Goal: Task Accomplishment & Management: Manage account settings

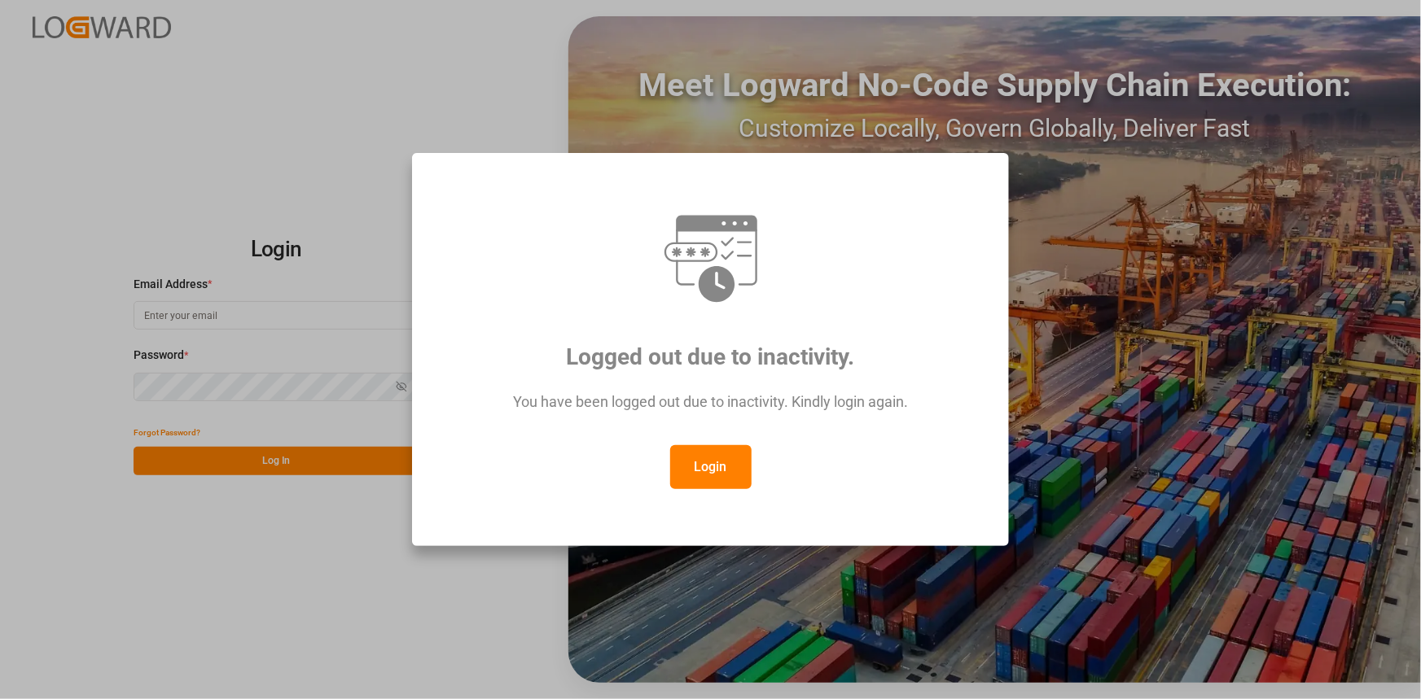
drag, startPoint x: 712, startPoint y: 468, endPoint x: 677, endPoint y: 462, distance: 35.6
click at [707, 468] on button "Login" at bounding box center [710, 467] width 81 height 44
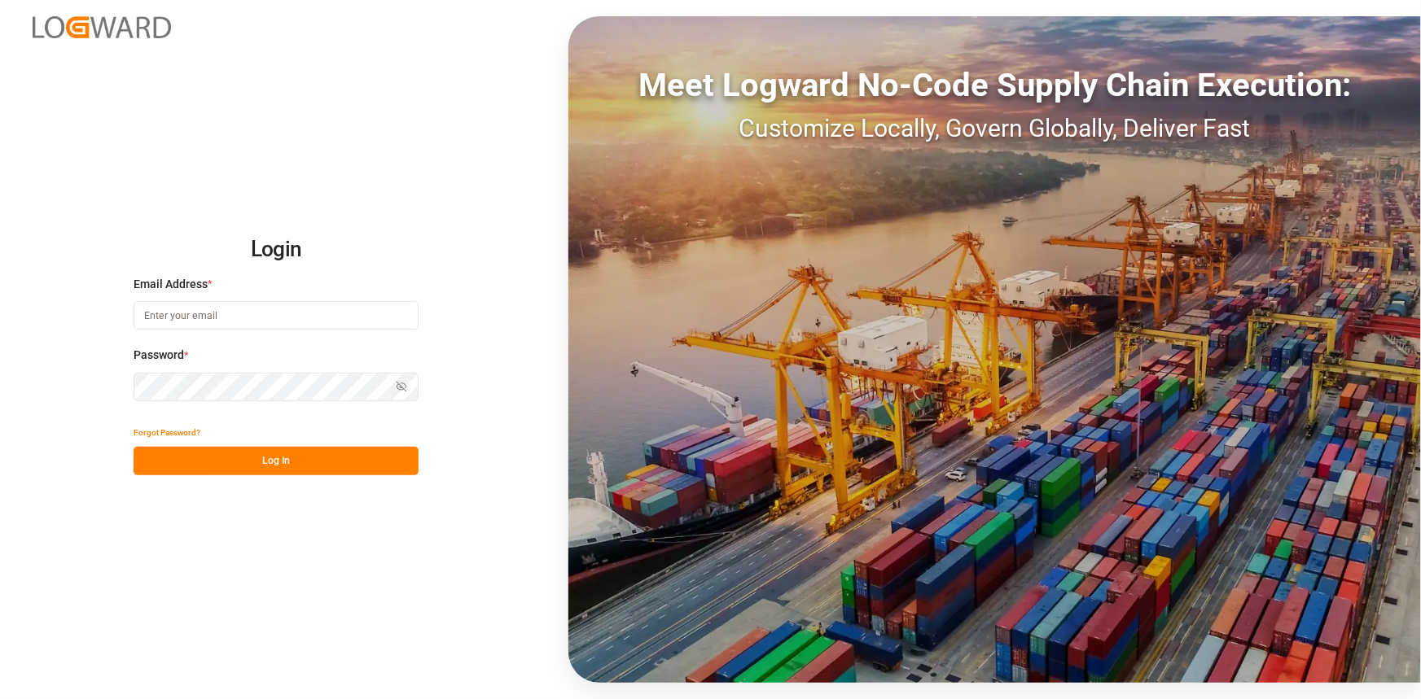
click at [237, 315] on input at bounding box center [276, 315] width 285 height 28
click at [237, 316] on input at bounding box center [276, 315] width 285 height 28
type input "amitkumar.prajapati@jamindustries.com"
click at [270, 466] on button "Log In" at bounding box center [276, 461] width 285 height 28
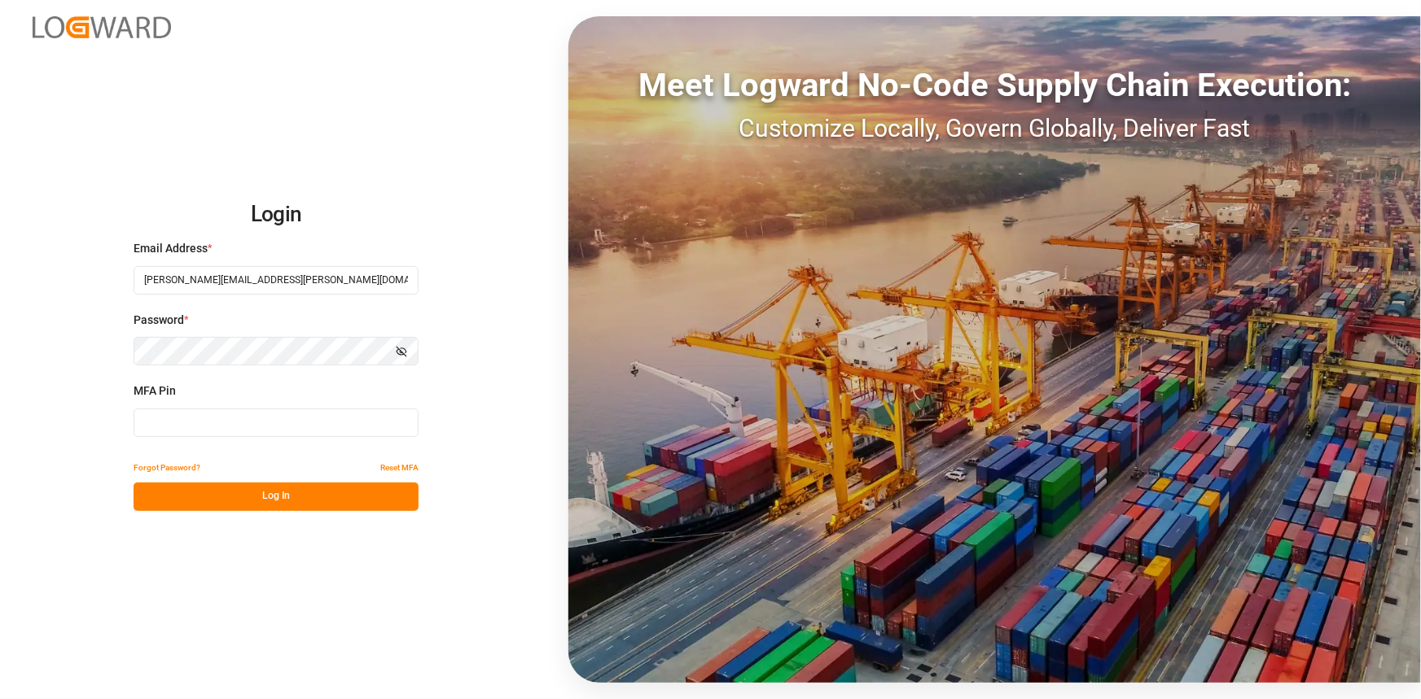
click at [189, 427] on input at bounding box center [276, 423] width 285 height 28
type input "904708"
click at [245, 491] on button "Log In" at bounding box center [276, 497] width 285 height 28
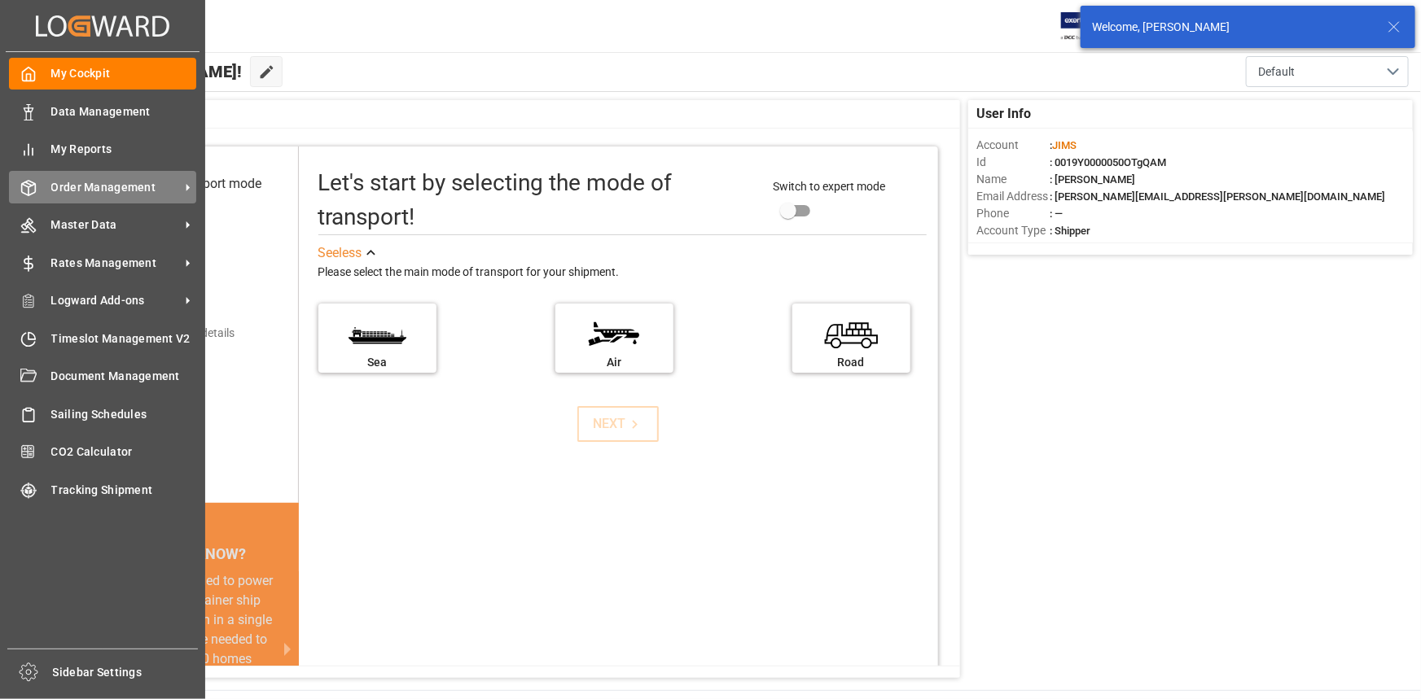
click at [117, 191] on span "Order Management" at bounding box center [115, 187] width 129 height 17
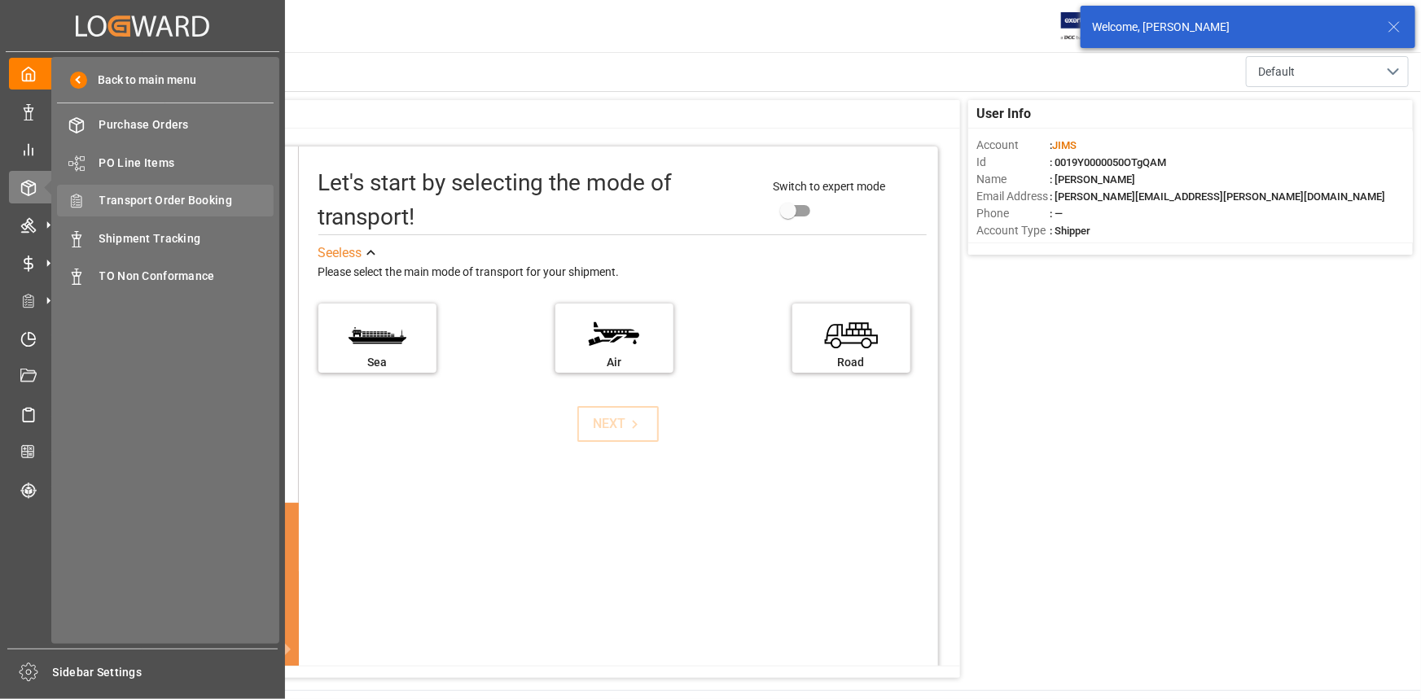
click at [176, 200] on span "Transport Order Booking" at bounding box center [186, 200] width 175 height 17
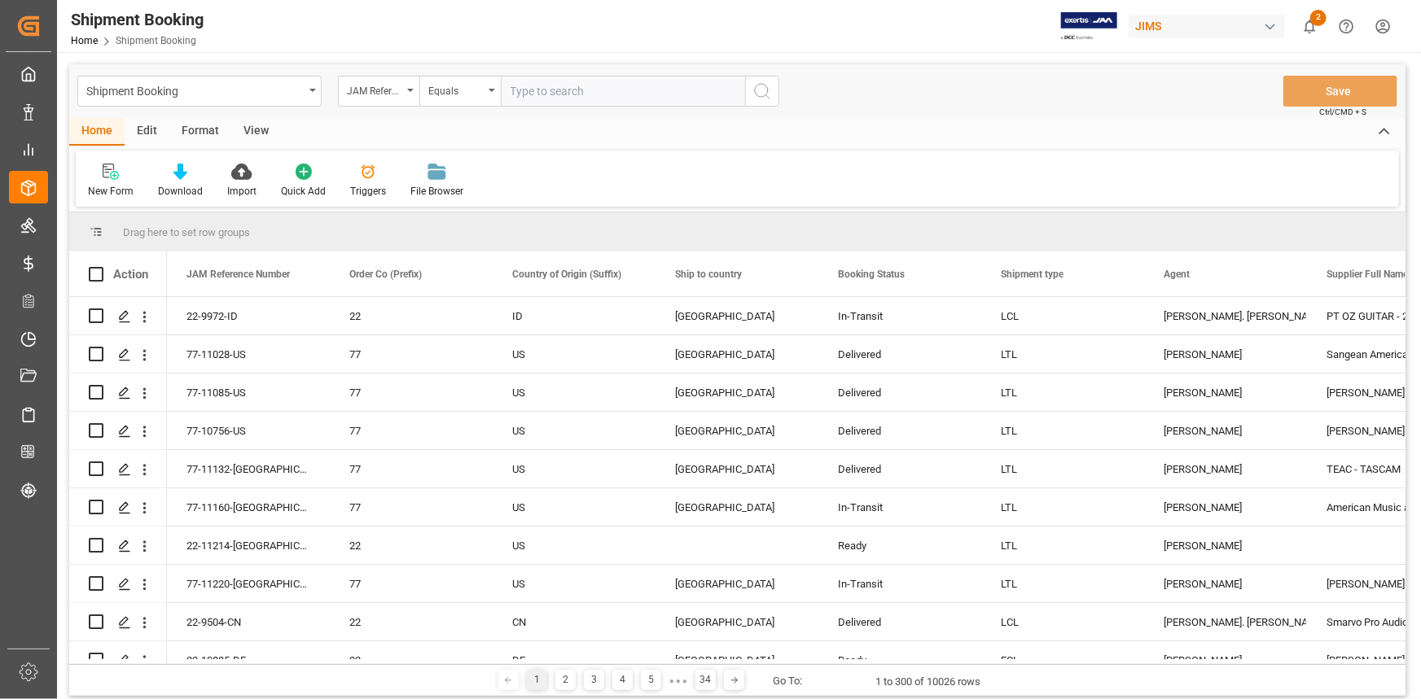
click at [529, 94] on input "text" at bounding box center [623, 91] width 244 height 31
paste input "22-10808-CN"
type input "22-10808-CN"
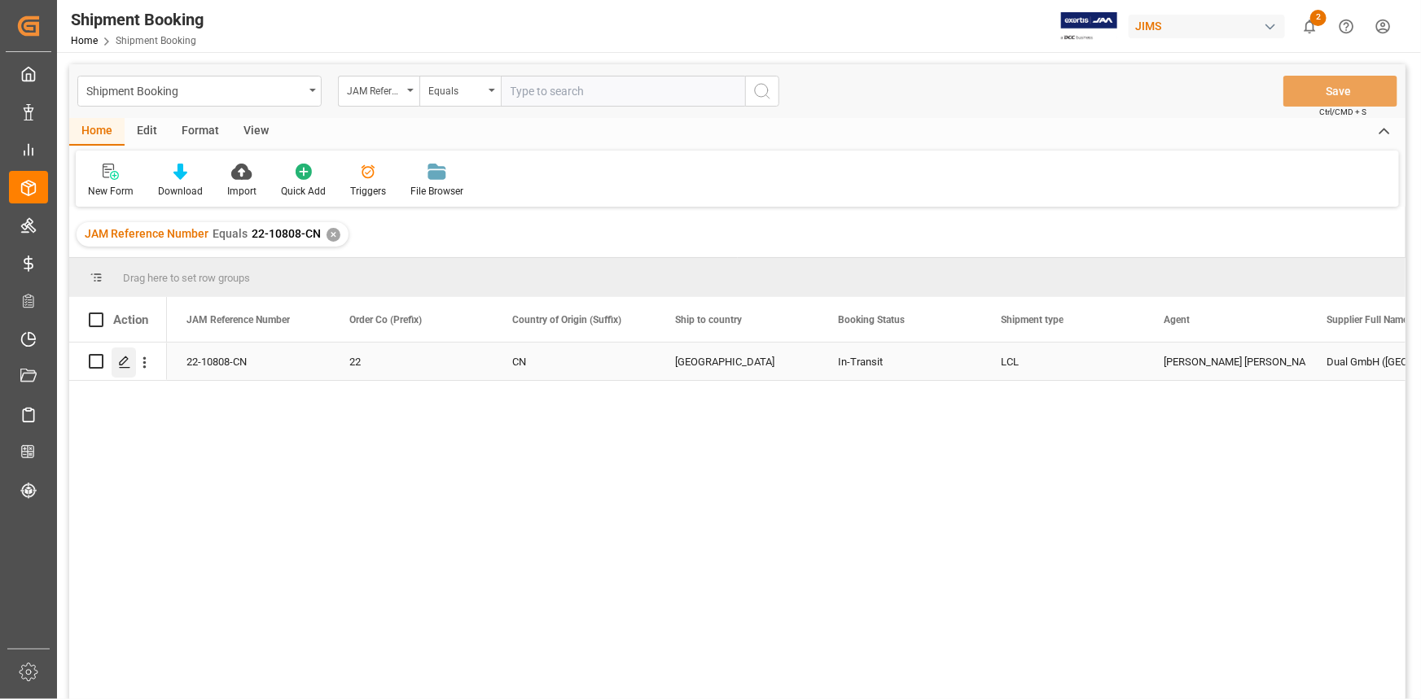
click at [134, 361] on div "Press SPACE to select this row." at bounding box center [124, 363] width 24 height 30
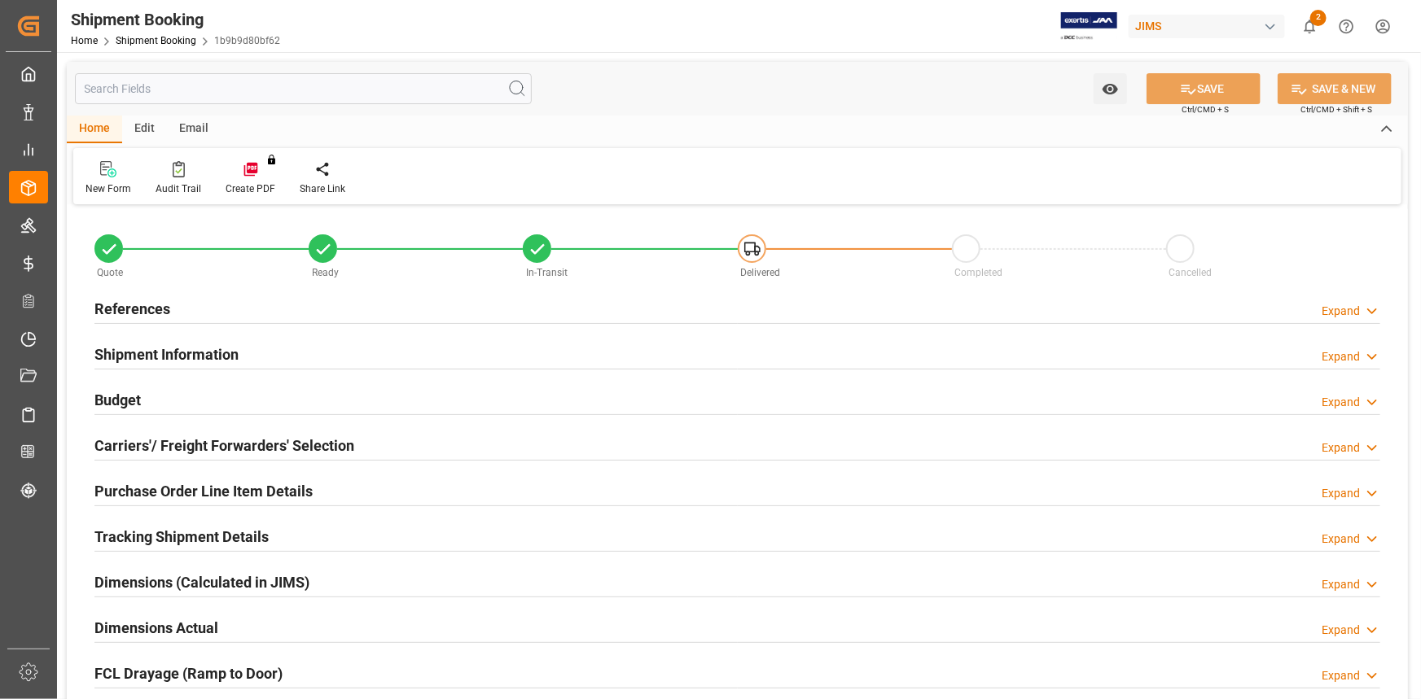
type input "0"
type input "40"
type input "10-09-2025"
click at [364, 302] on div "References Expand" at bounding box center [736, 307] width 1285 height 31
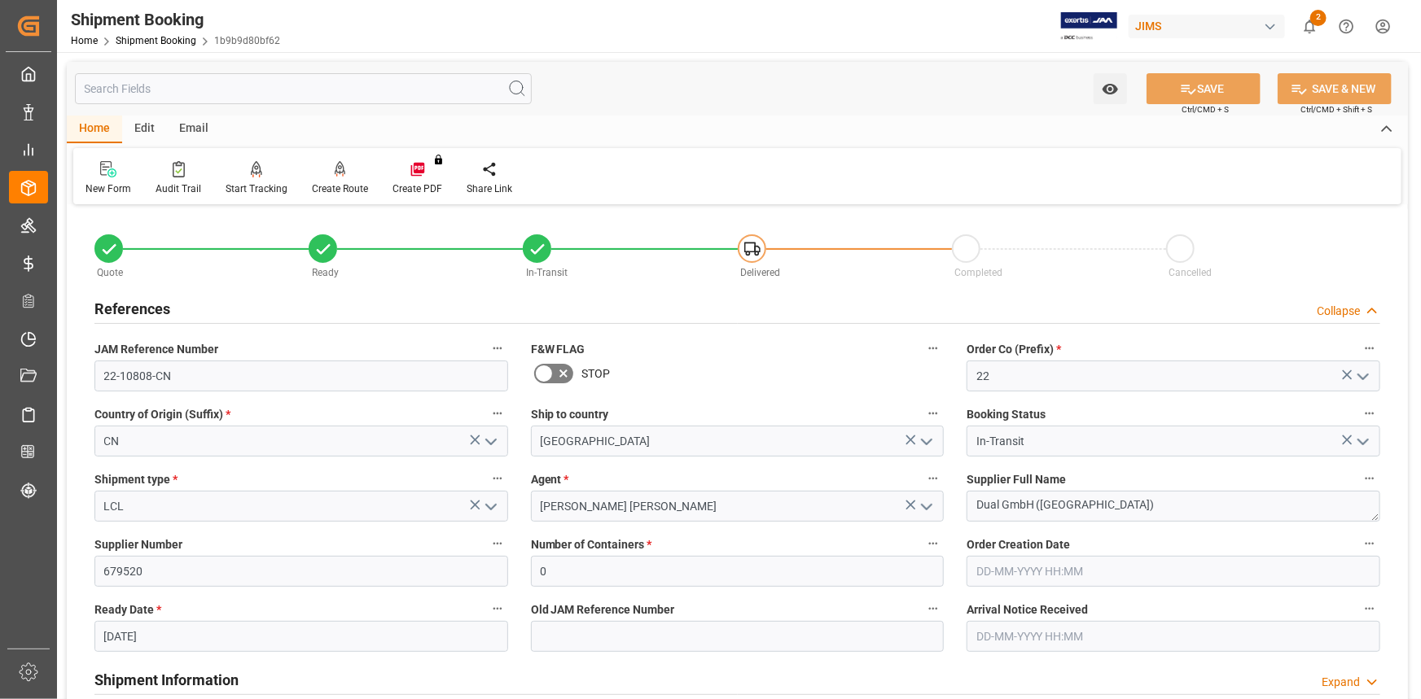
scroll to position [147, 0]
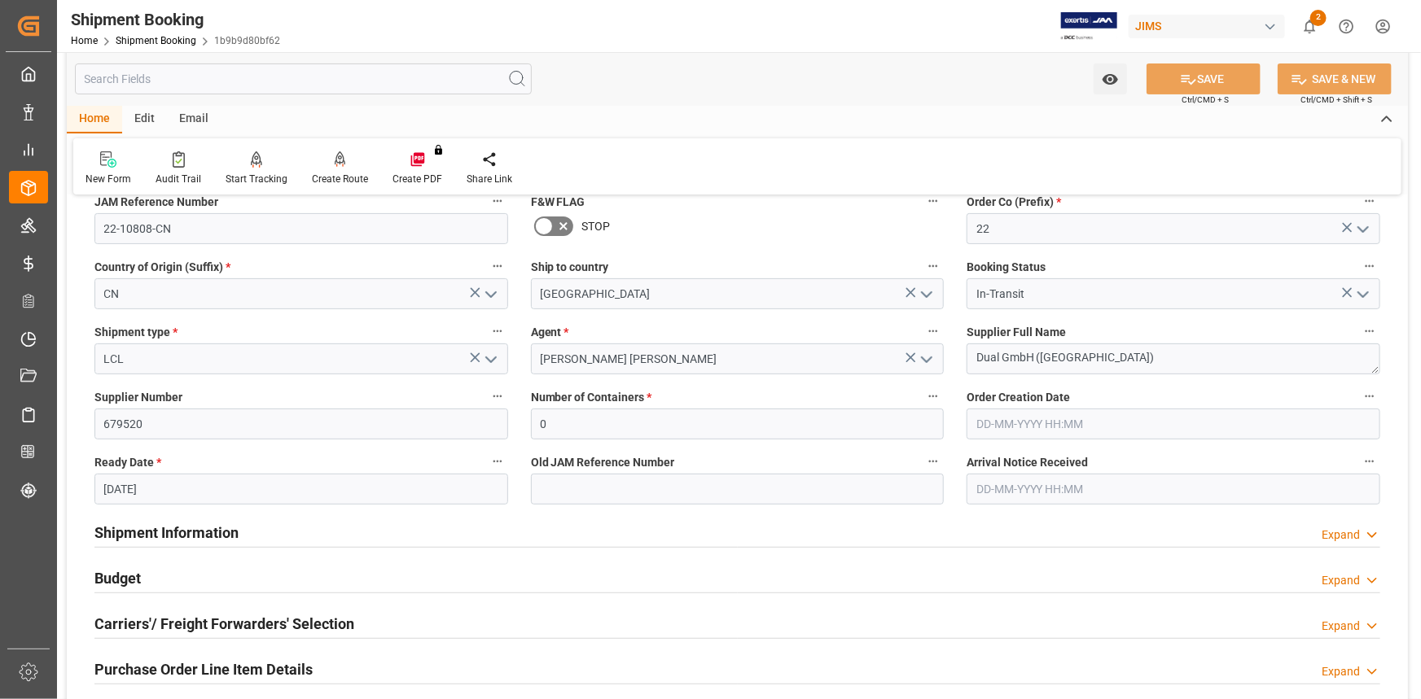
click at [418, 523] on div "Shipment Information Expand" at bounding box center [736, 531] width 1285 height 31
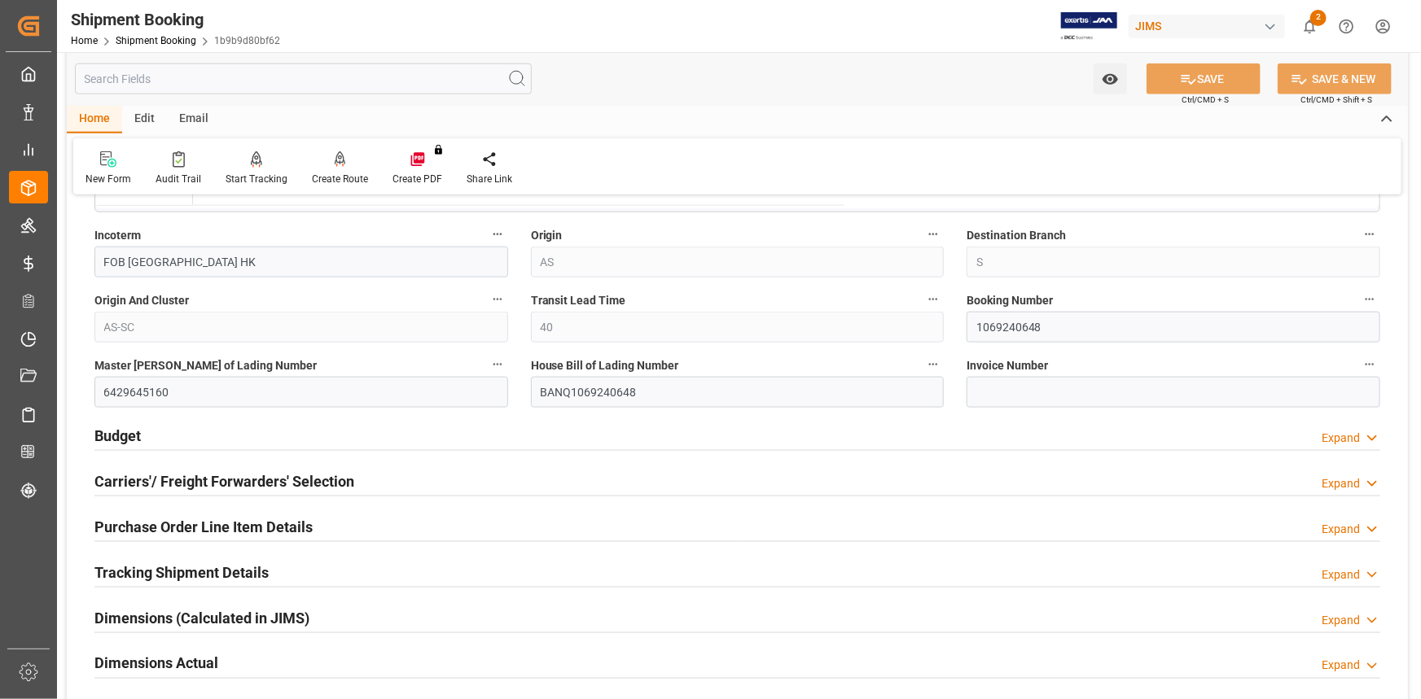
scroll to position [1035, 0]
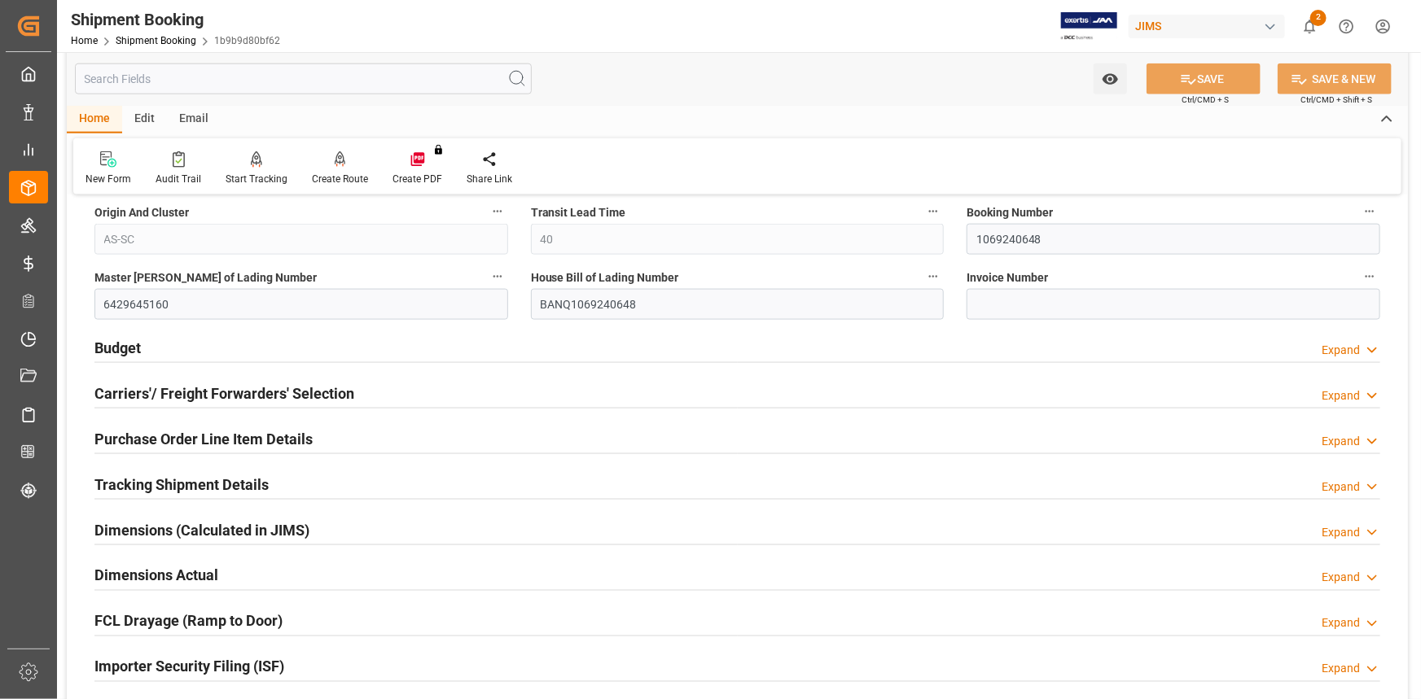
click at [337, 481] on div "Tracking Shipment Details Expand" at bounding box center [736, 483] width 1285 height 31
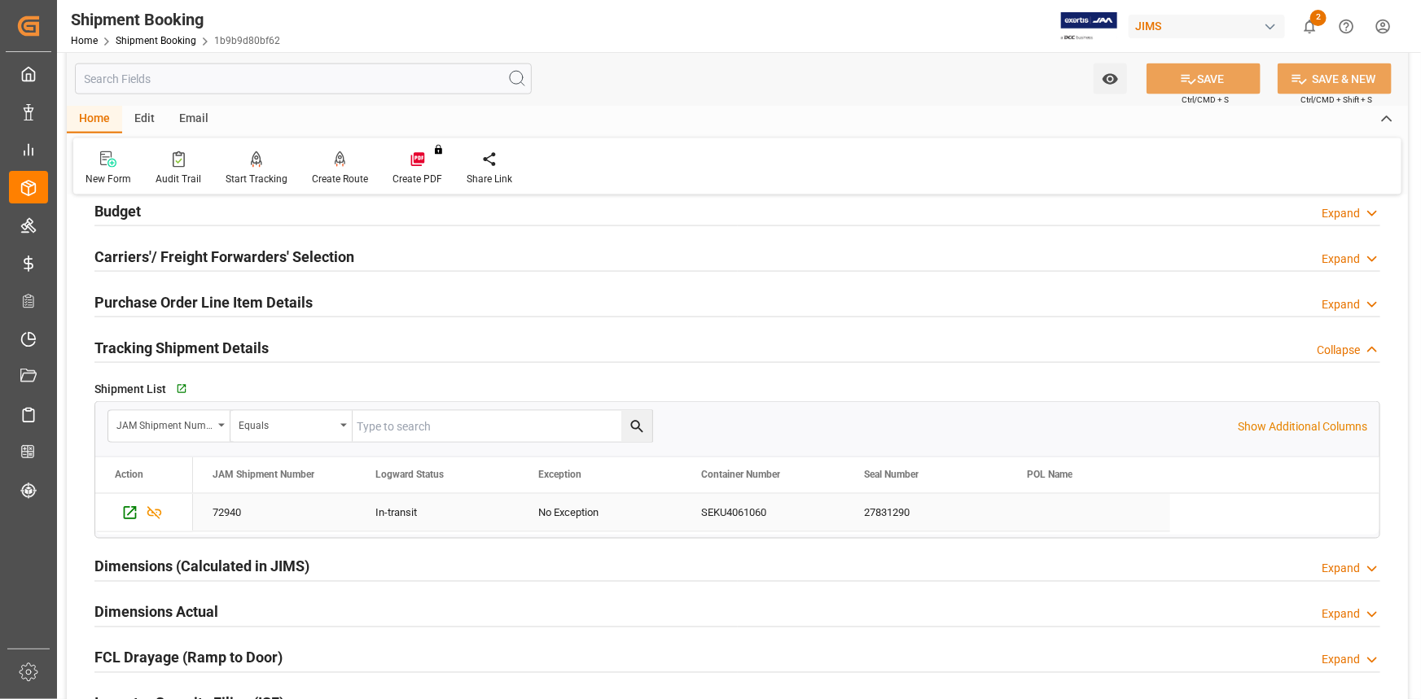
scroll to position [1184, 0]
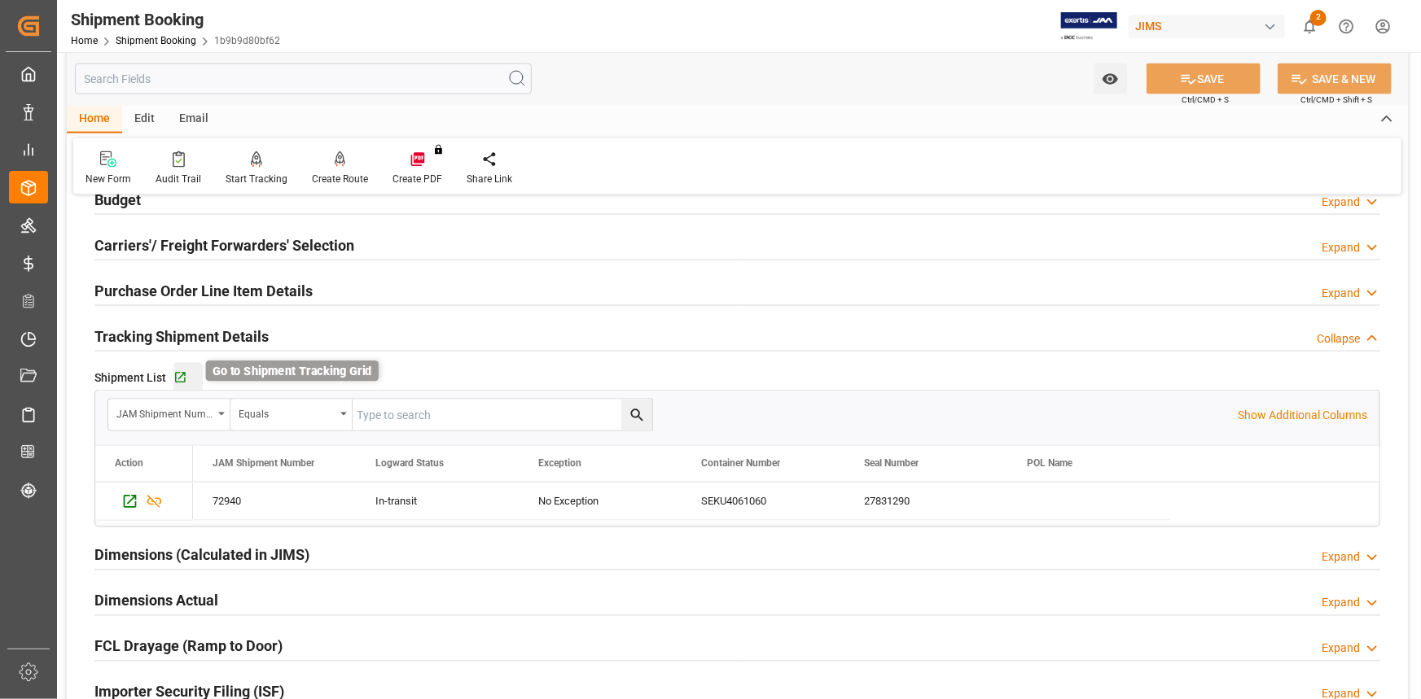
click at [181, 374] on icon "button" at bounding box center [180, 378] width 11 height 11
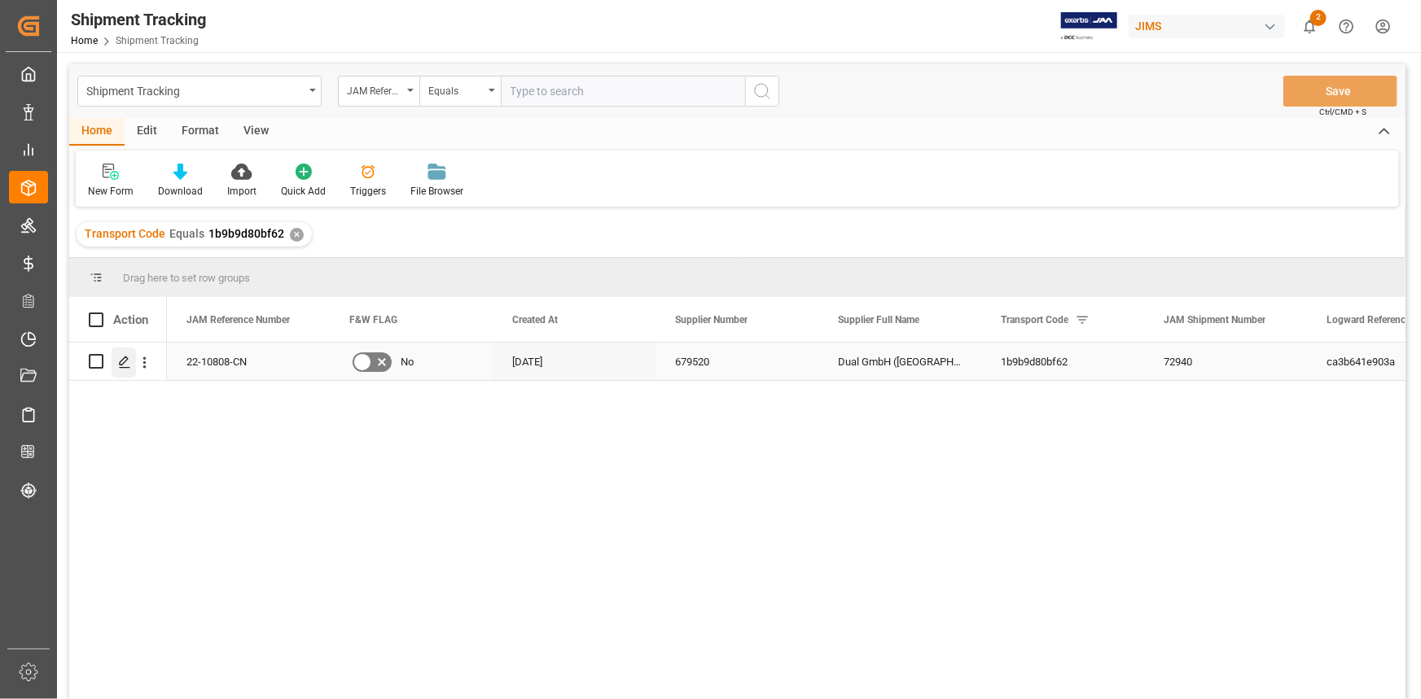
click at [120, 364] on polygon "Press SPACE to select this row." at bounding box center [124, 361] width 8 height 8
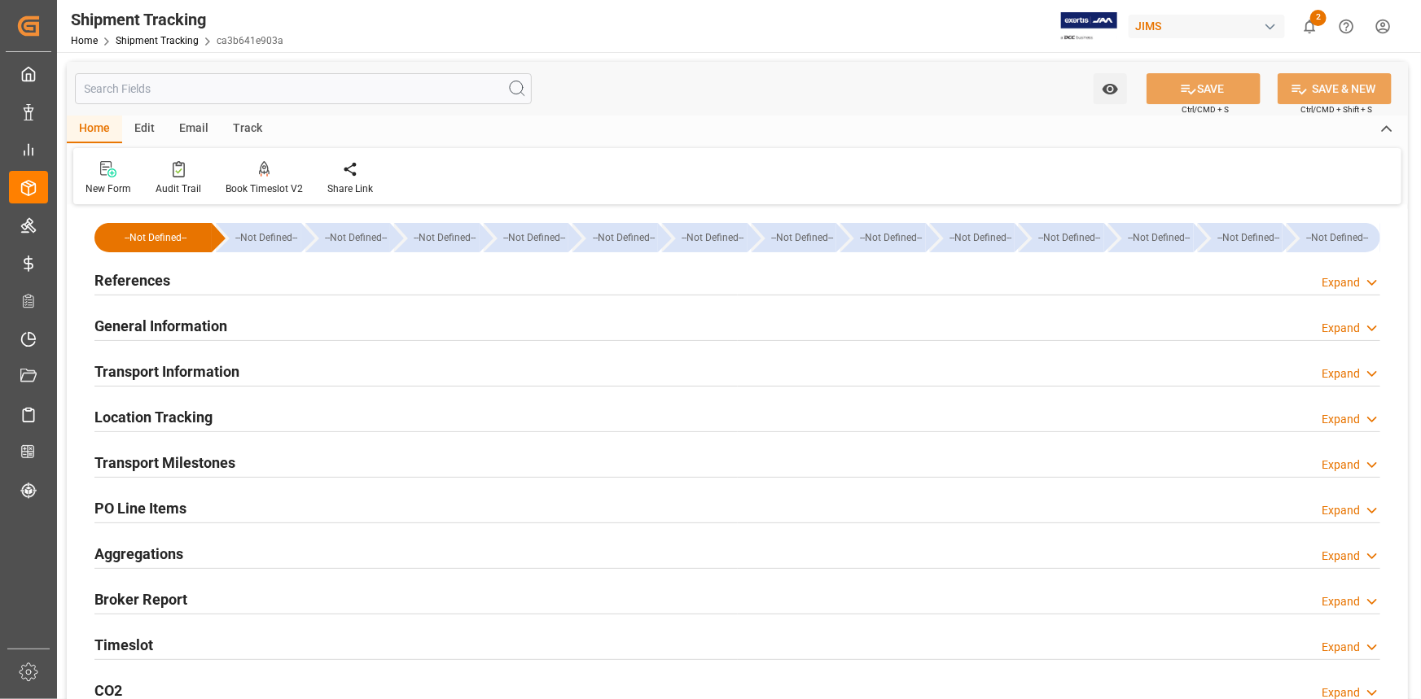
type input "[DATE]"
click at [291, 285] on div "References Expand" at bounding box center [736, 279] width 1285 height 31
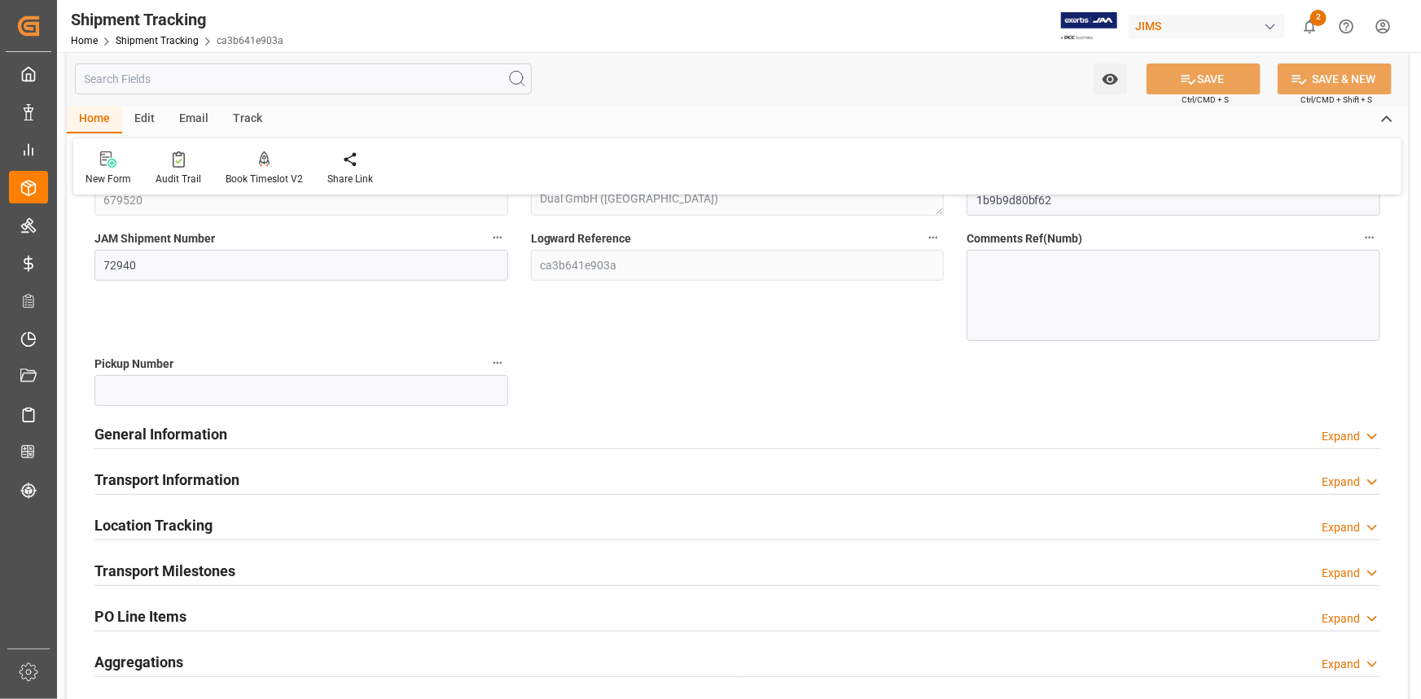
scroll to position [221, 0]
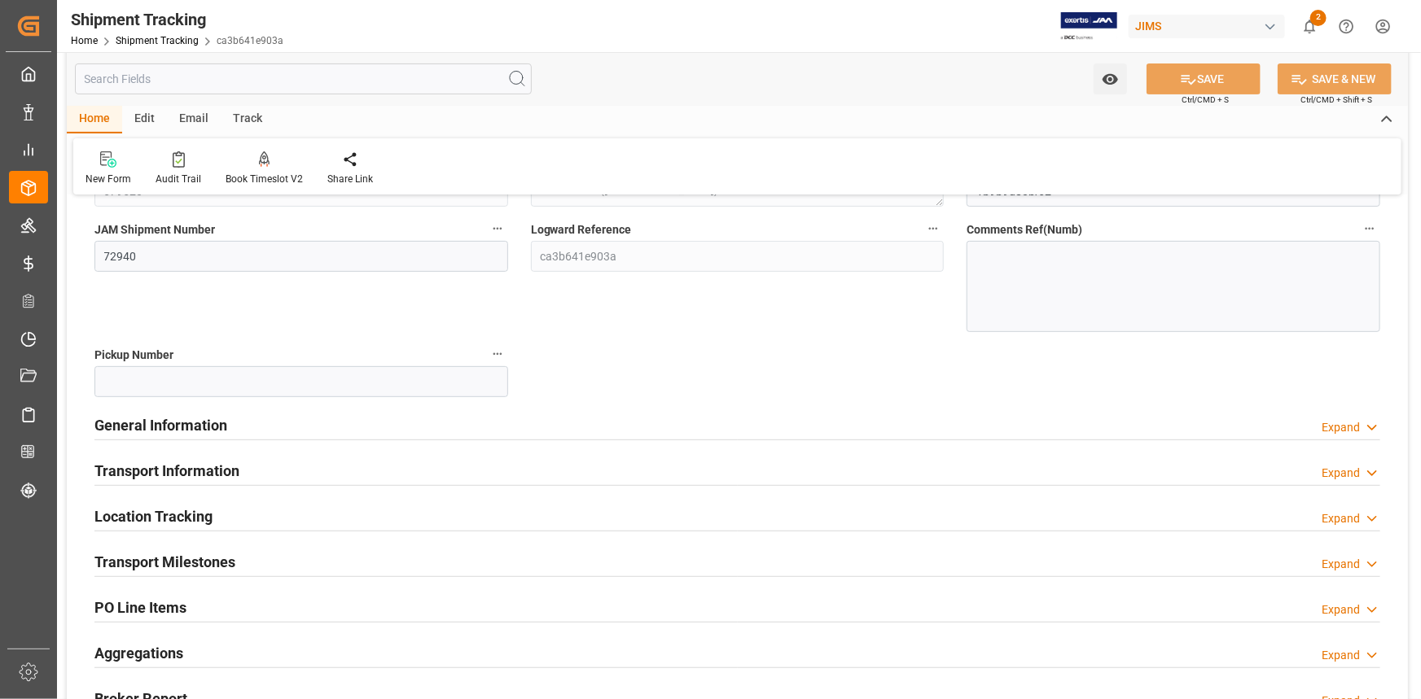
click at [382, 422] on div "General Information Expand" at bounding box center [736, 424] width 1285 height 31
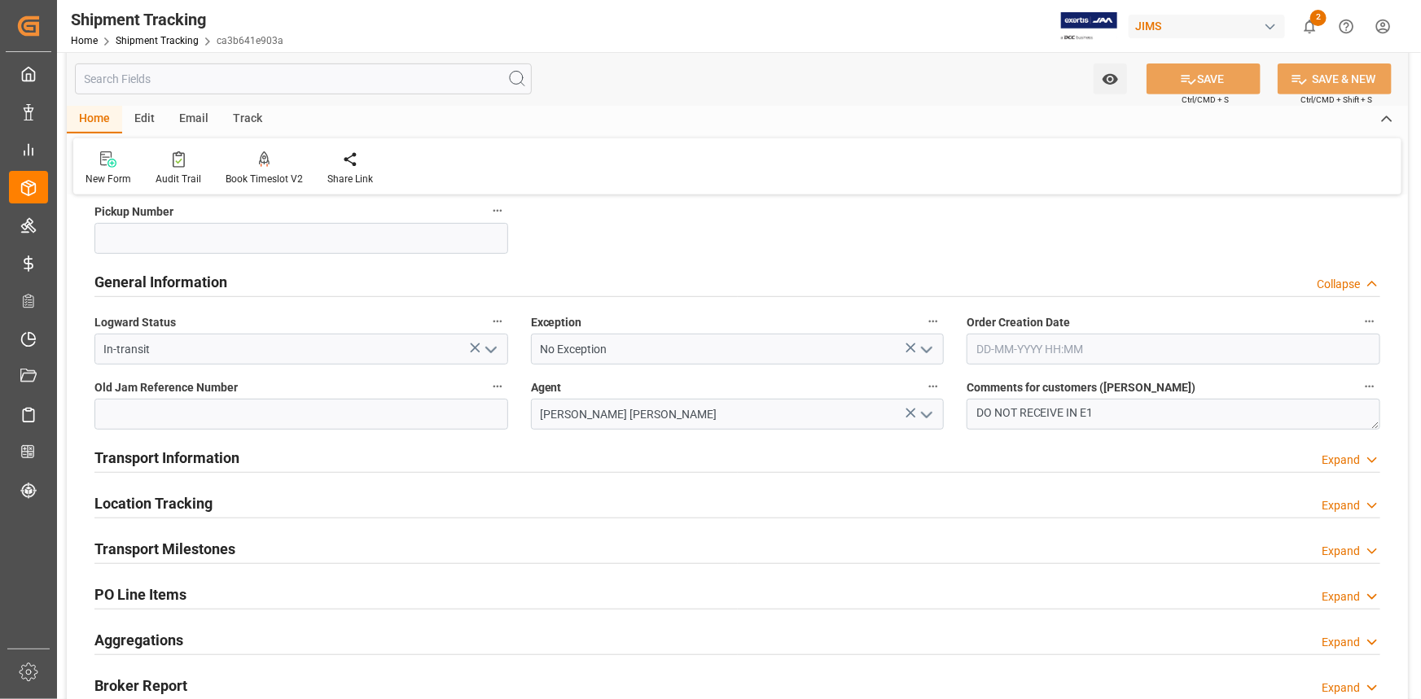
scroll to position [370, 0]
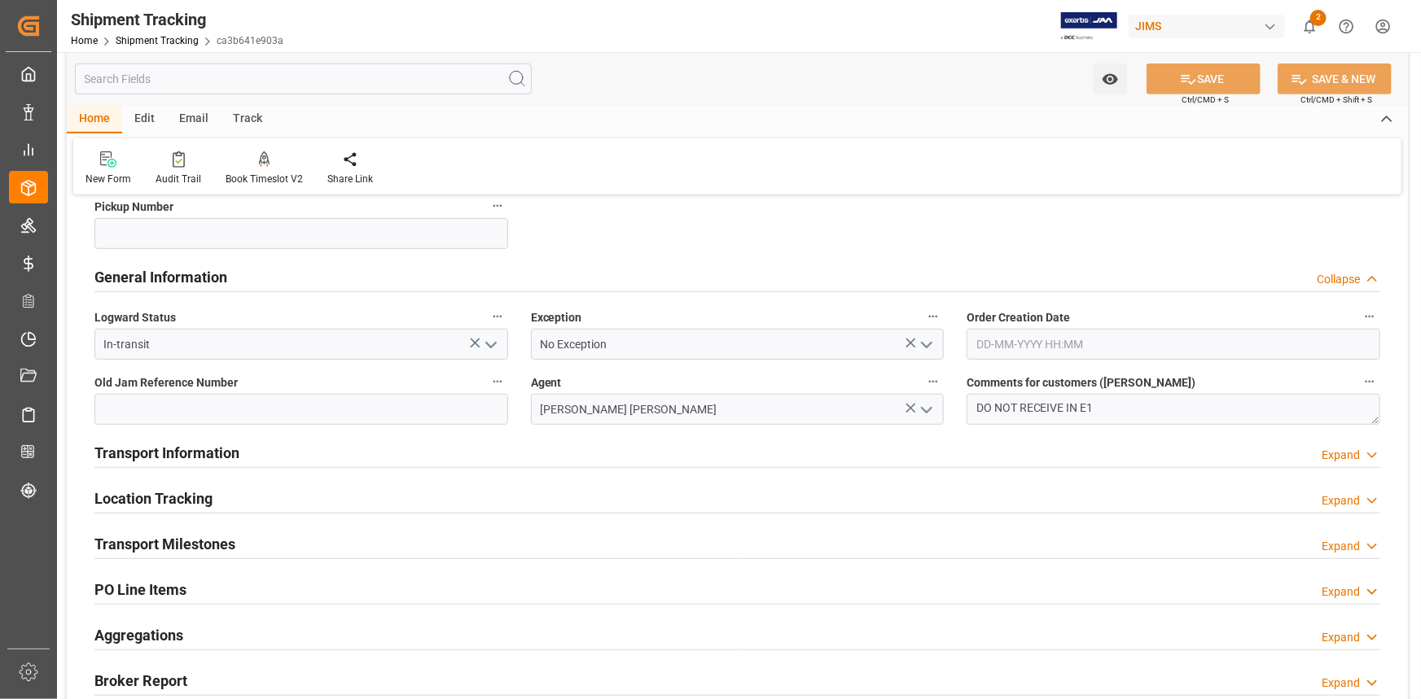
click at [397, 450] on div "Transport Information Expand" at bounding box center [736, 451] width 1285 height 31
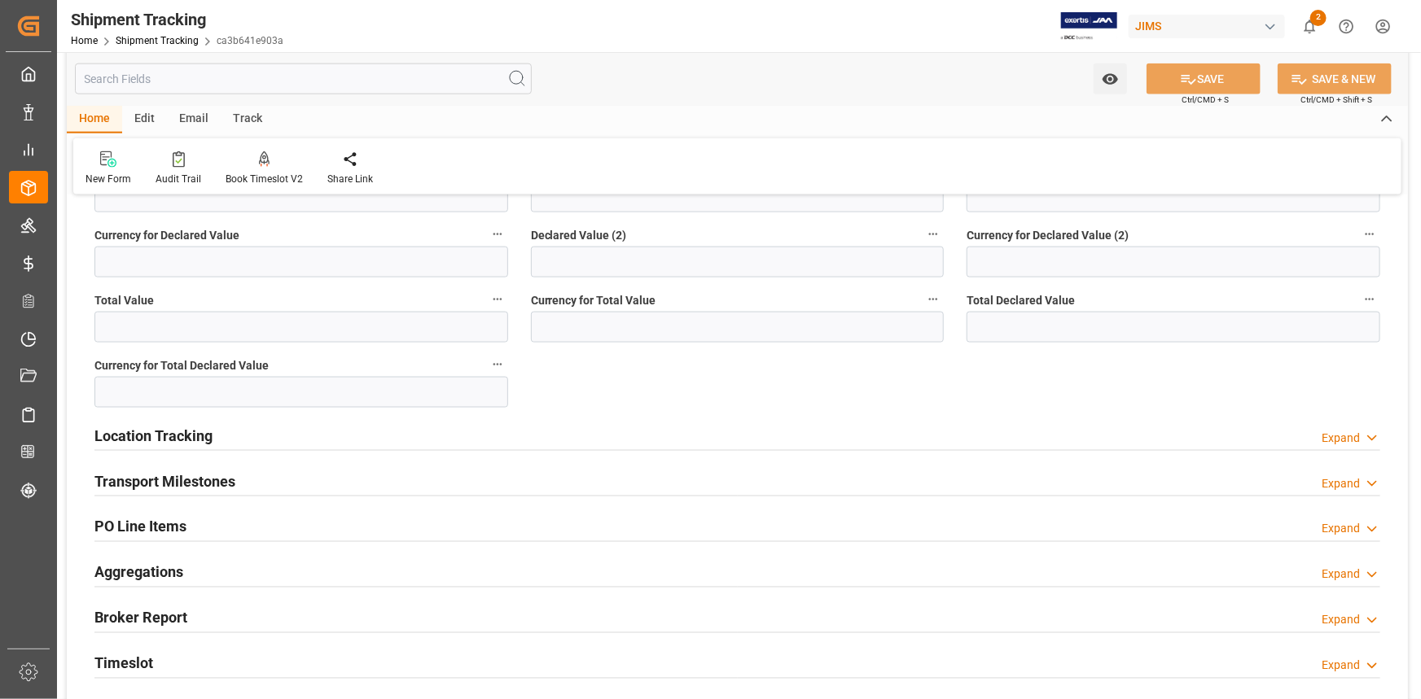
scroll to position [1110, 0]
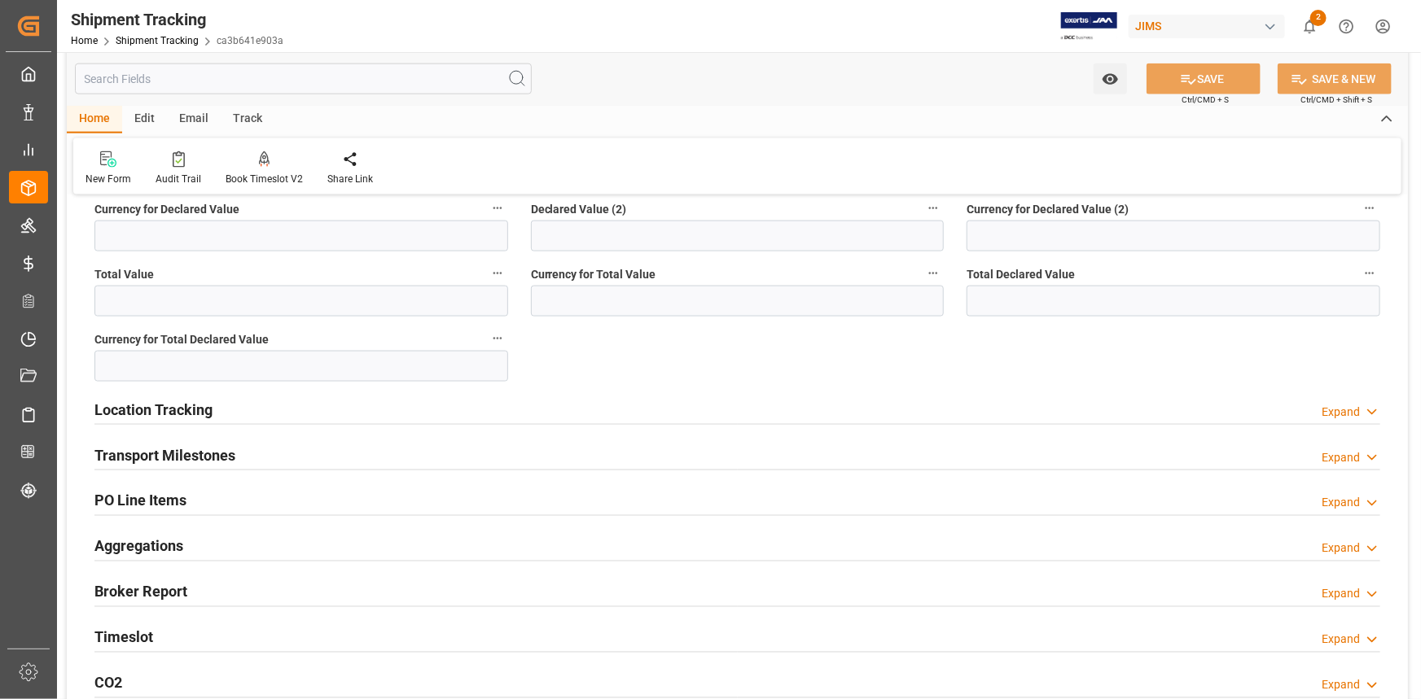
click at [313, 453] on div "Transport Milestones Expand" at bounding box center [736, 454] width 1285 height 31
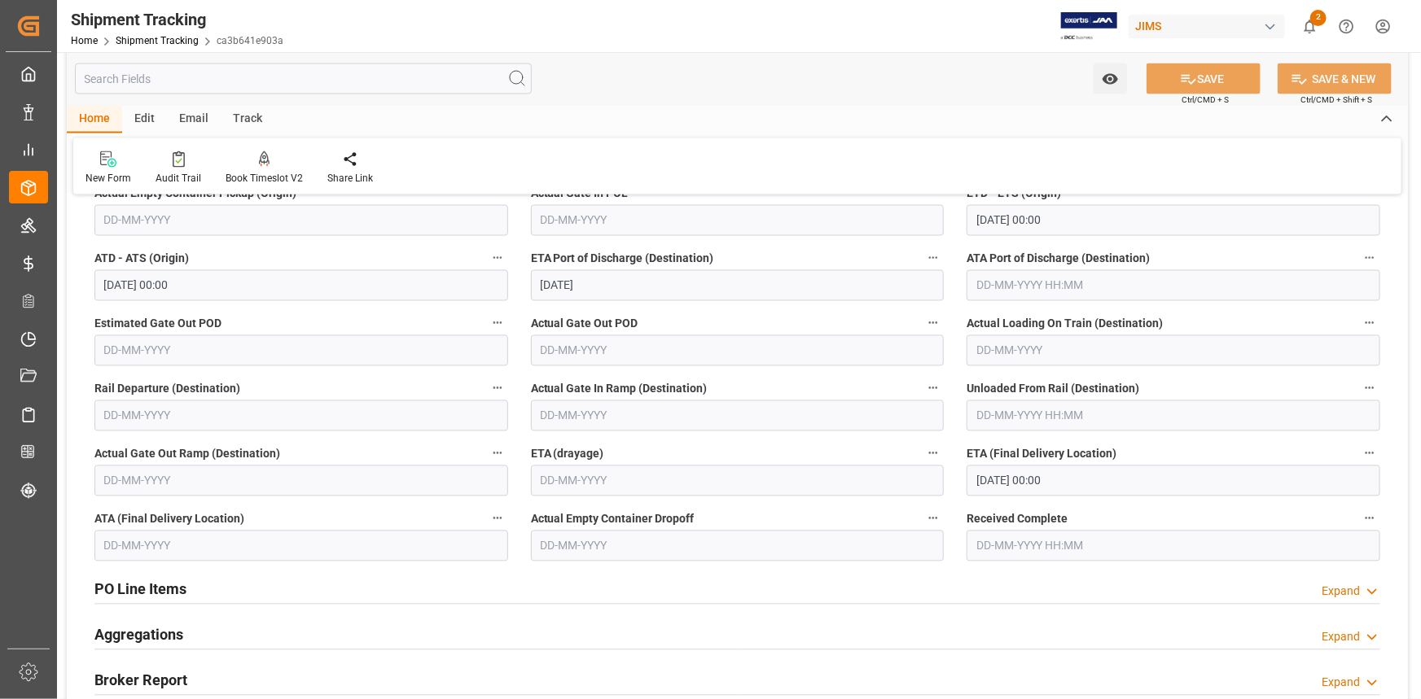
scroll to position [1480, 0]
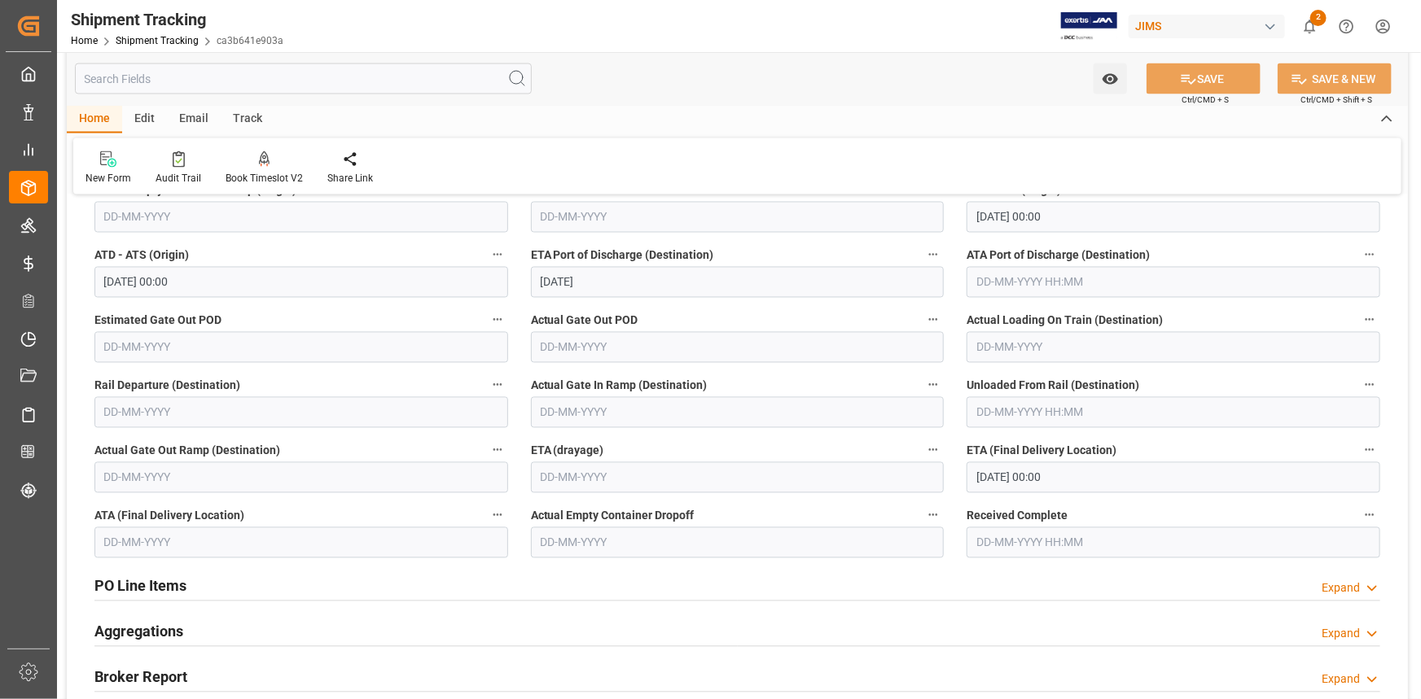
click at [998, 480] on input "[DATE] 00:00" at bounding box center [1173, 477] width 414 height 31
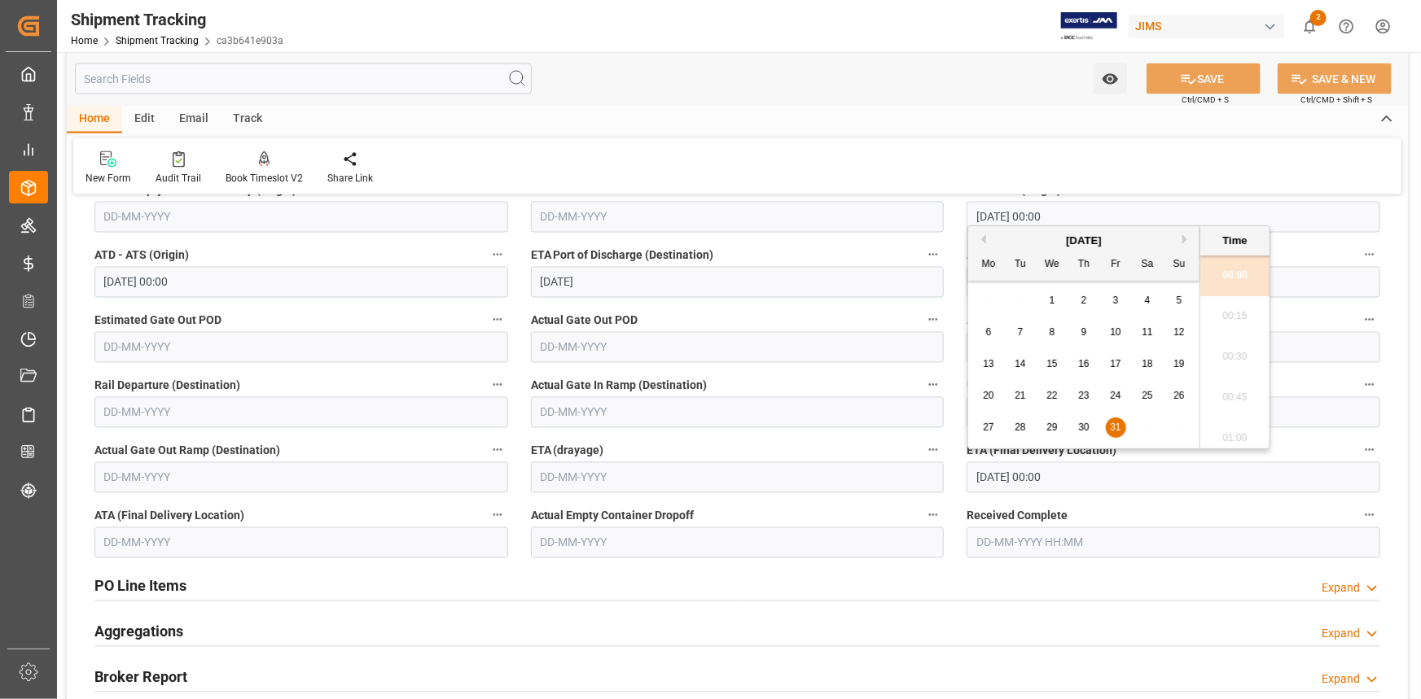
click at [1082, 423] on span "30" at bounding box center [1083, 427] width 11 height 11
type input "[DATE] 00:00"
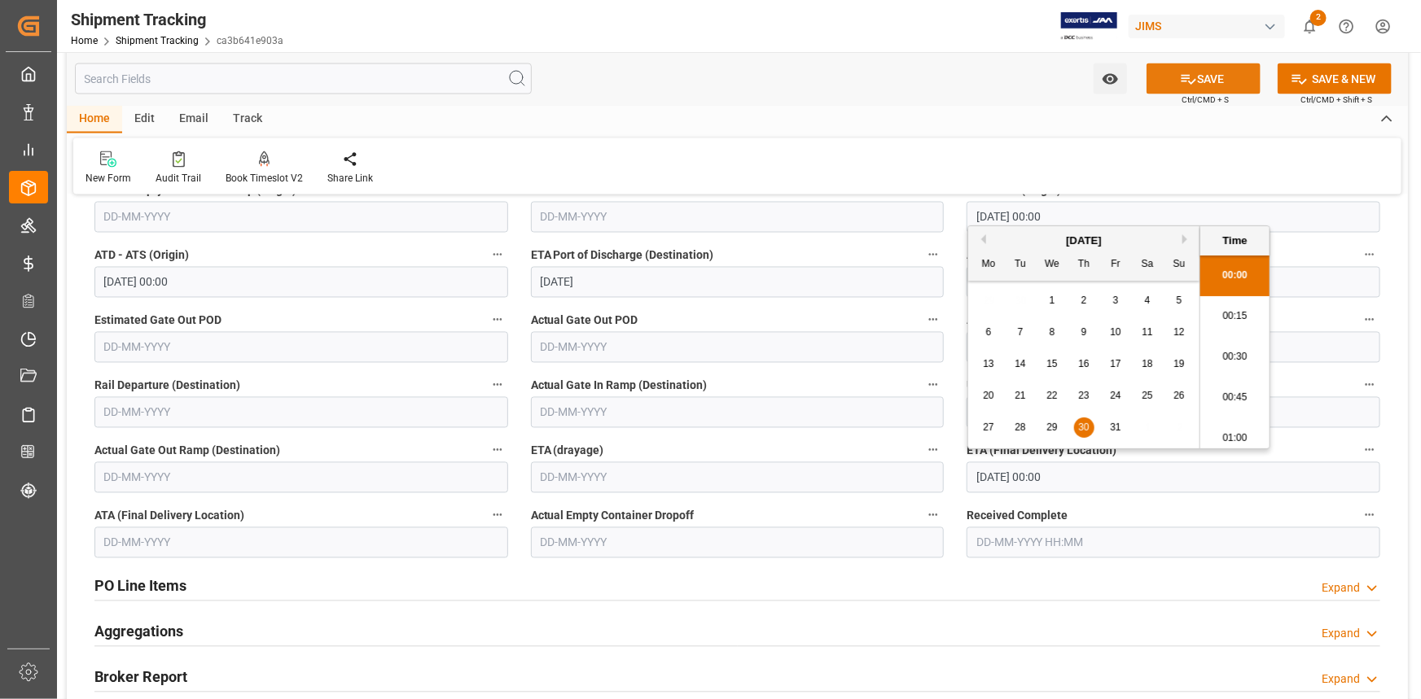
click at [1202, 81] on button "SAVE" at bounding box center [1203, 78] width 114 height 31
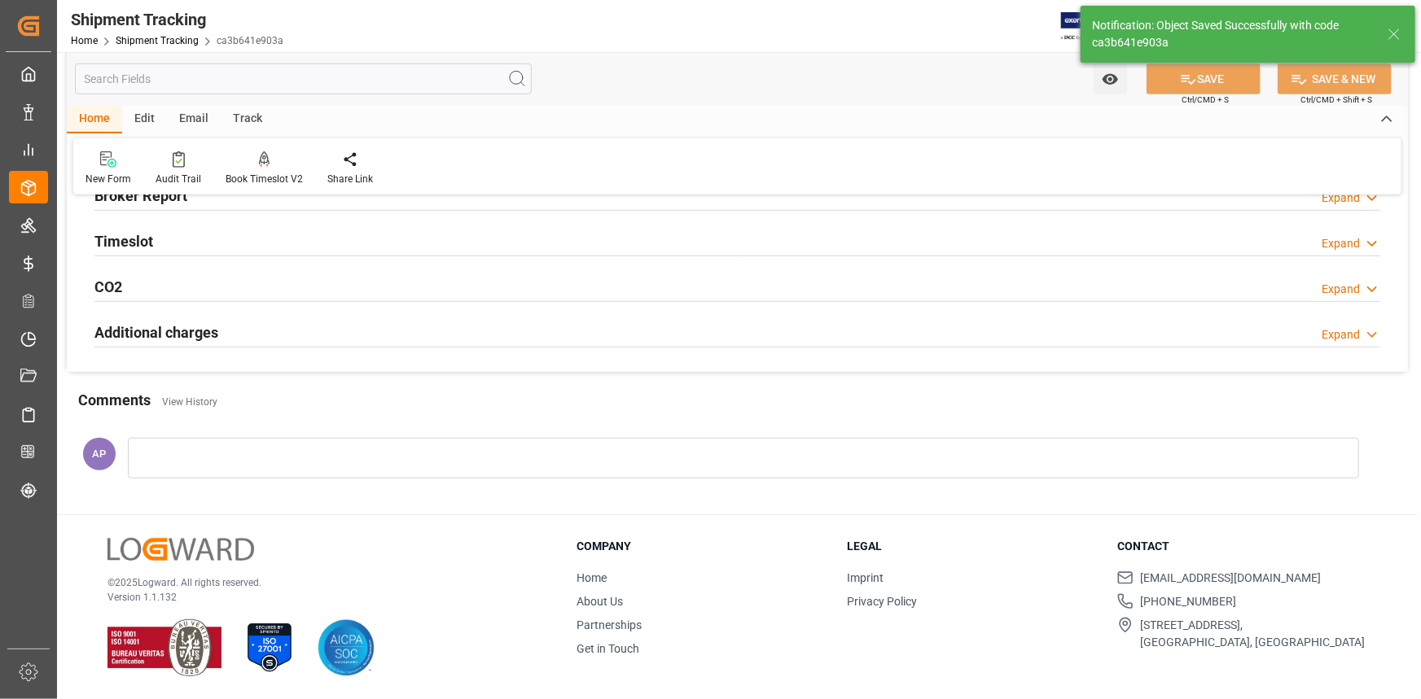
scroll to position [378, 0]
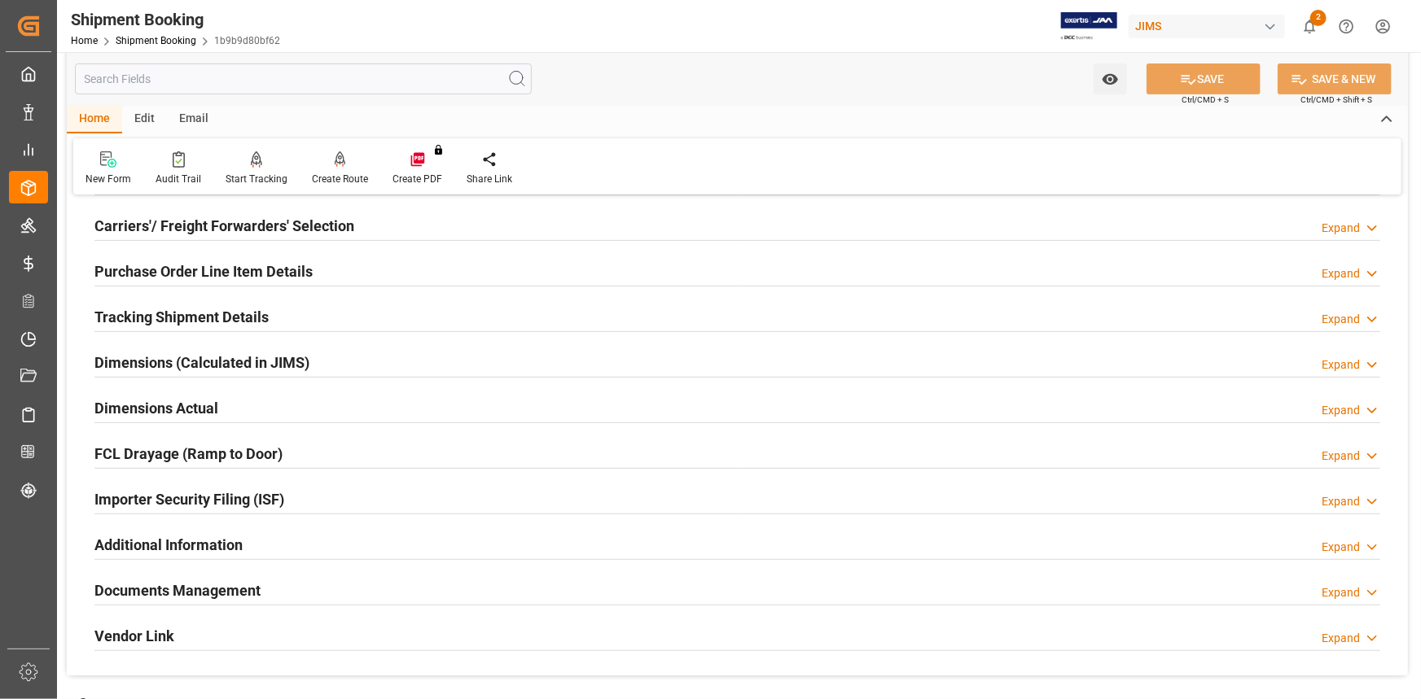
scroll to position [221, 0]
drag, startPoint x: 322, startPoint y: 586, endPoint x: 339, endPoint y: 584, distance: 18.1
click at [322, 586] on div "Documents Management Expand" at bounding box center [736, 587] width 1285 height 31
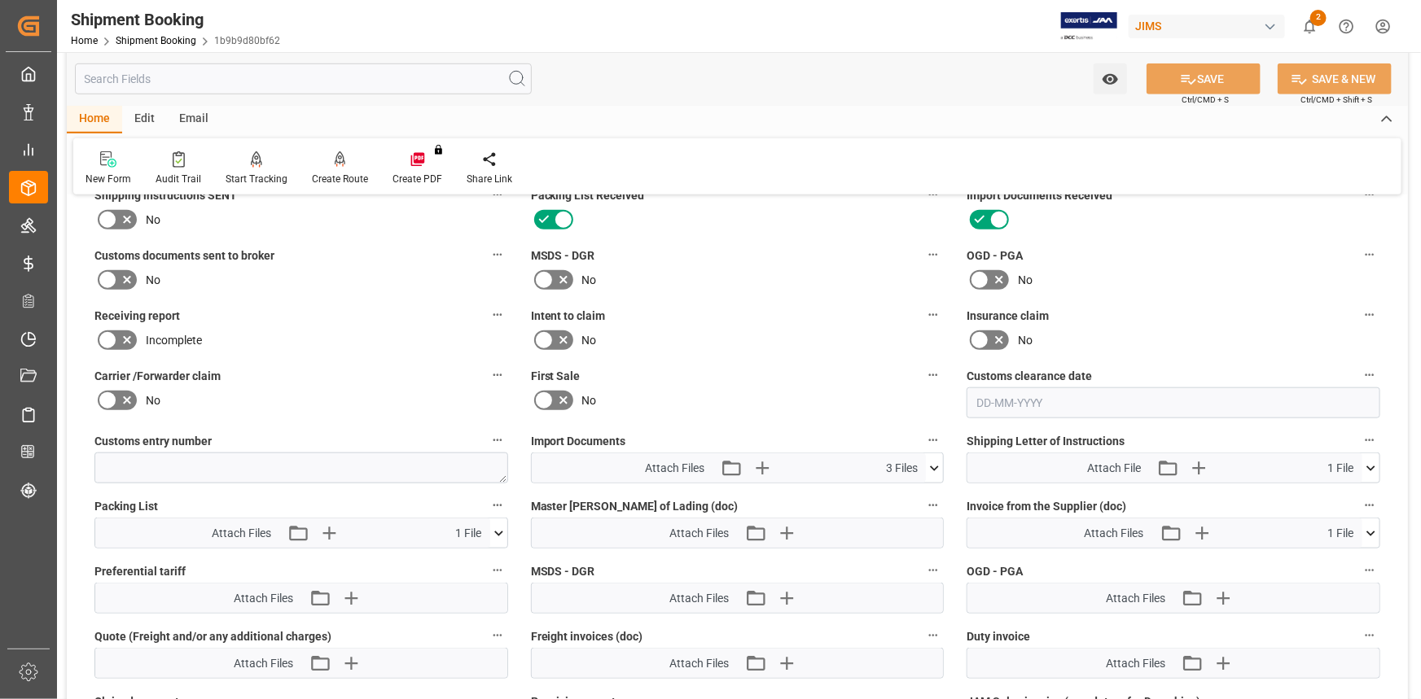
scroll to position [666, 0]
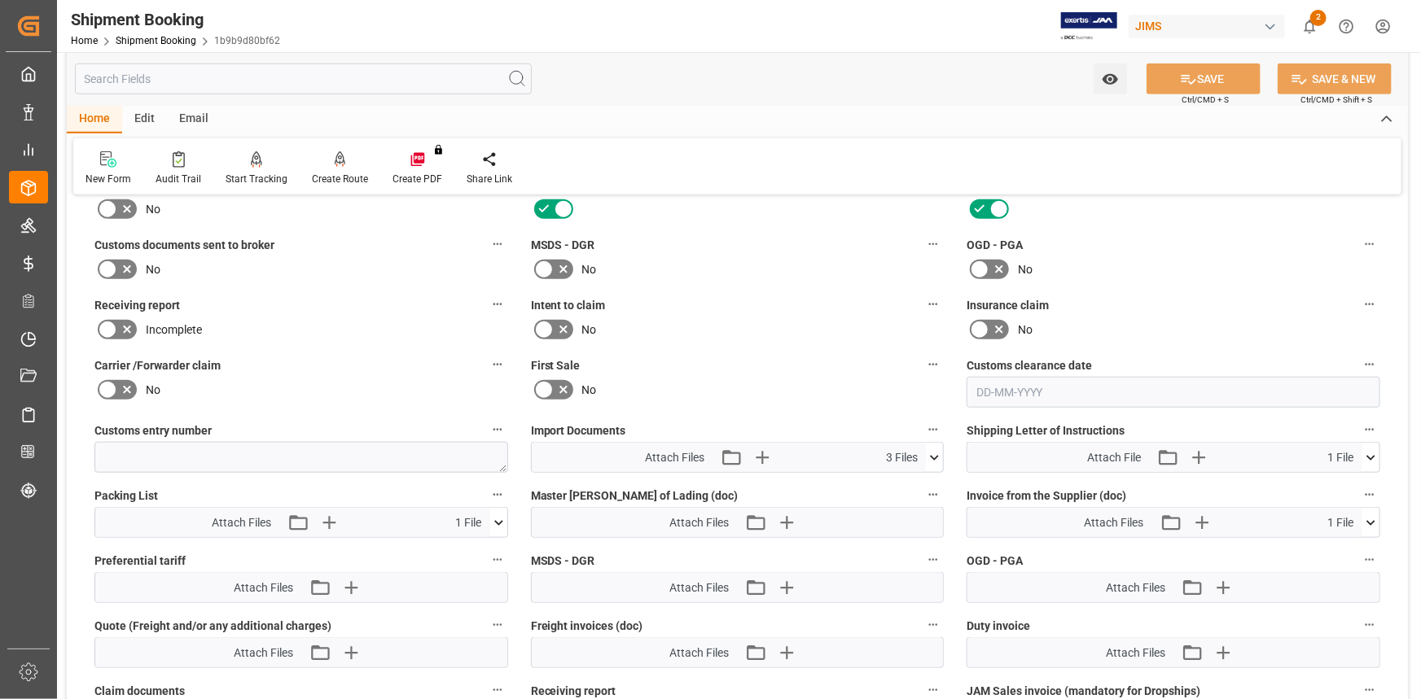
click at [933, 450] on icon at bounding box center [934, 457] width 17 height 17
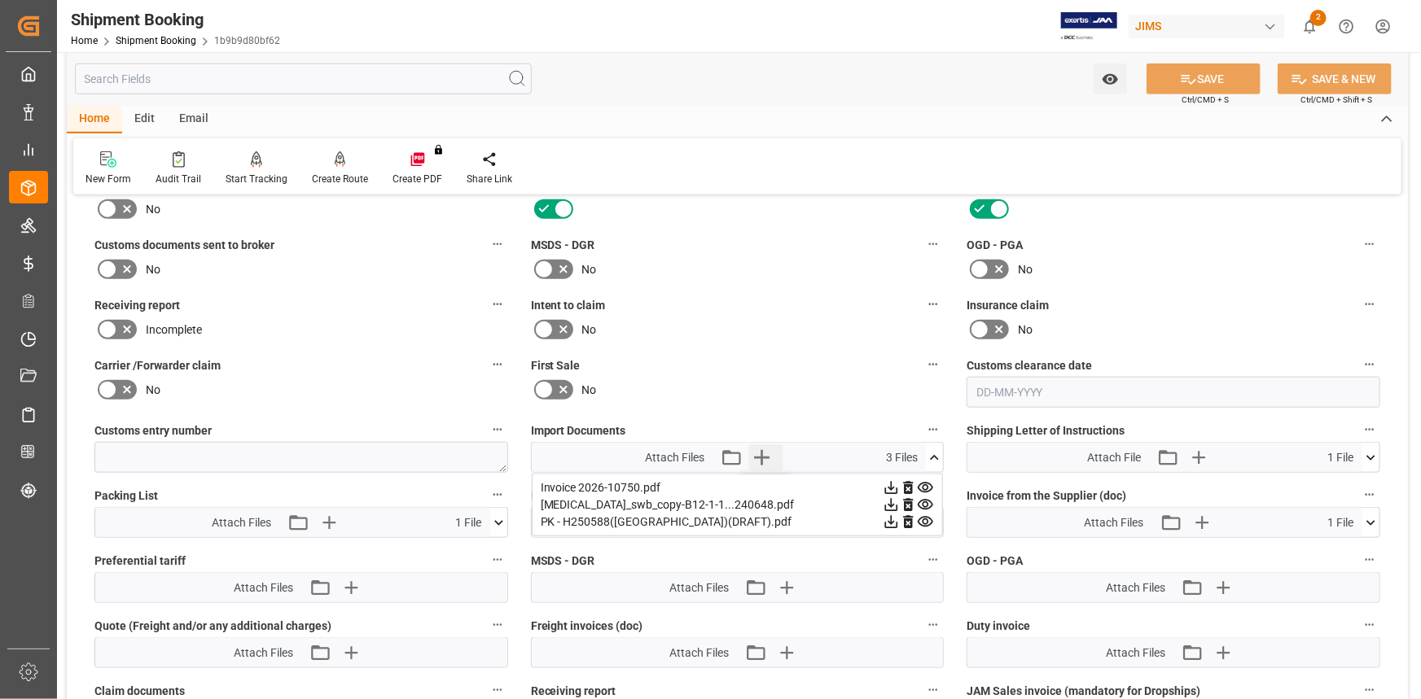
click at [760, 454] on icon "button" at bounding box center [762, 457] width 15 height 15
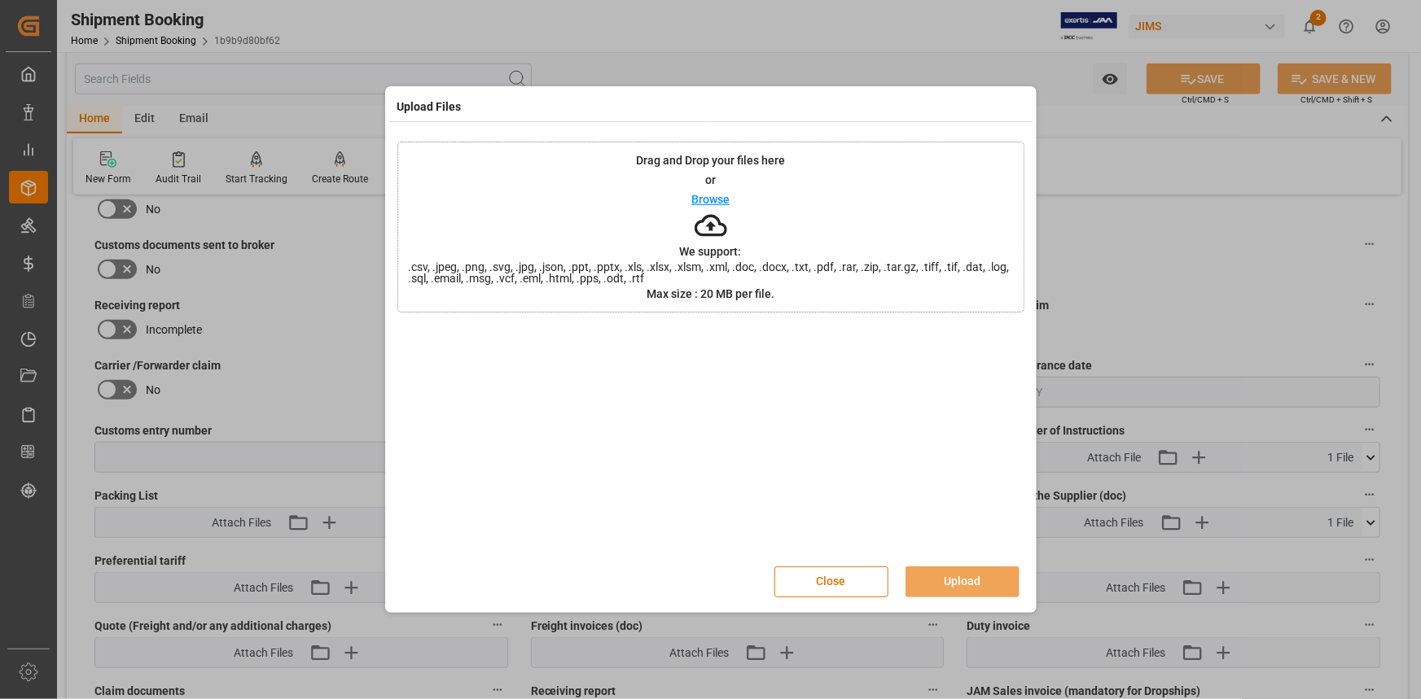
click at [710, 194] on p "Browse" at bounding box center [710, 199] width 38 height 11
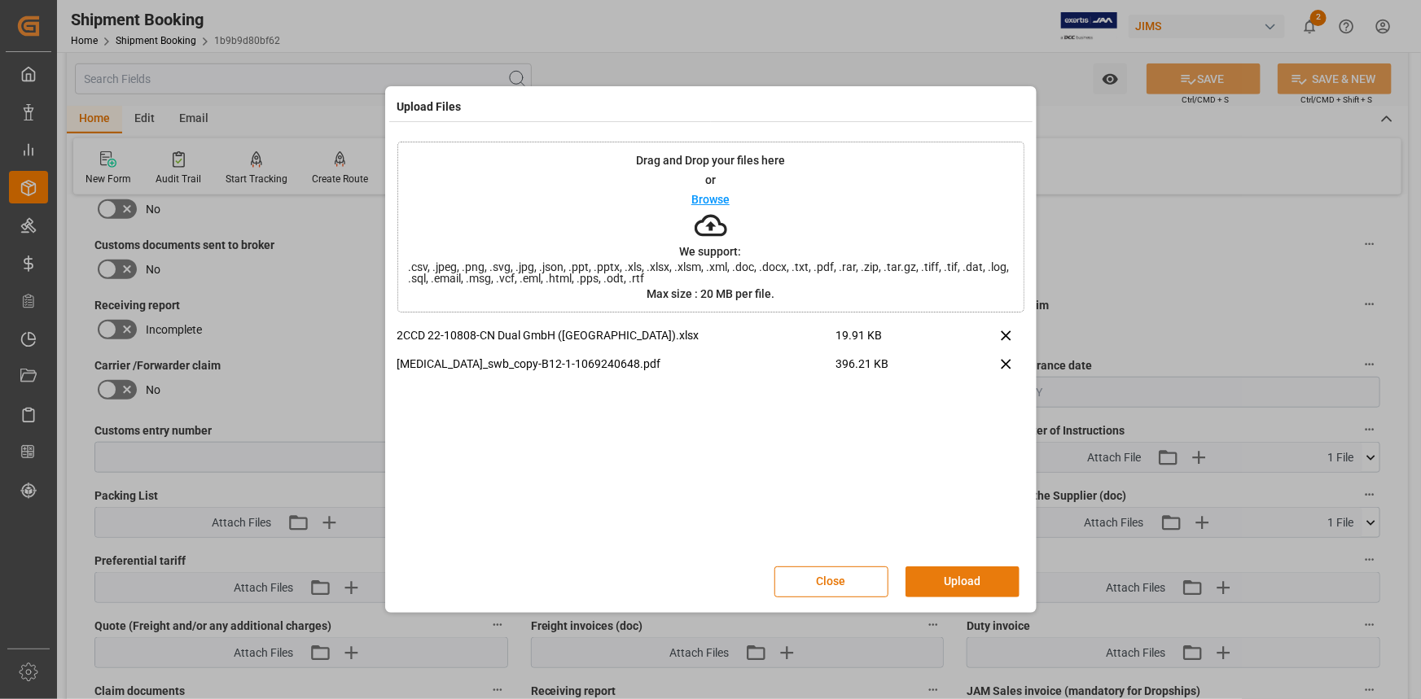
click at [980, 589] on button "Upload" at bounding box center [962, 582] width 114 height 31
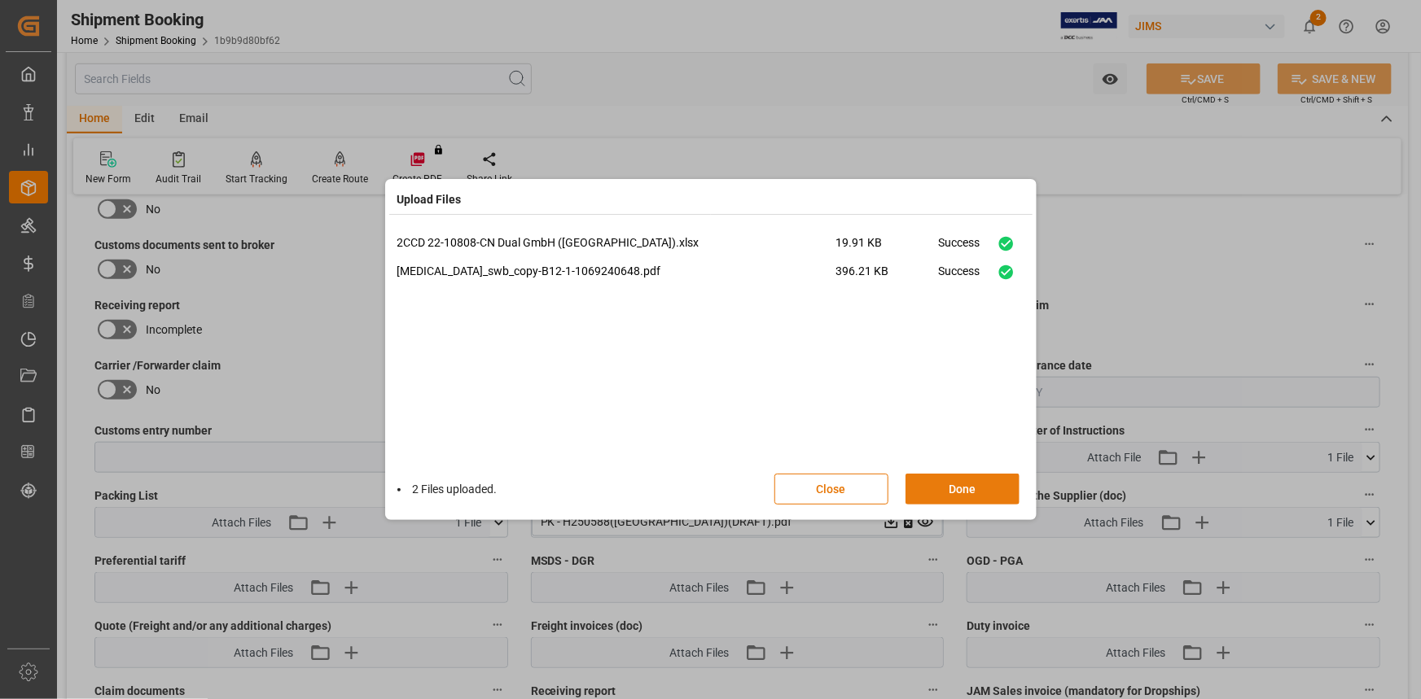
click at [966, 481] on button "Done" at bounding box center [962, 489] width 114 height 31
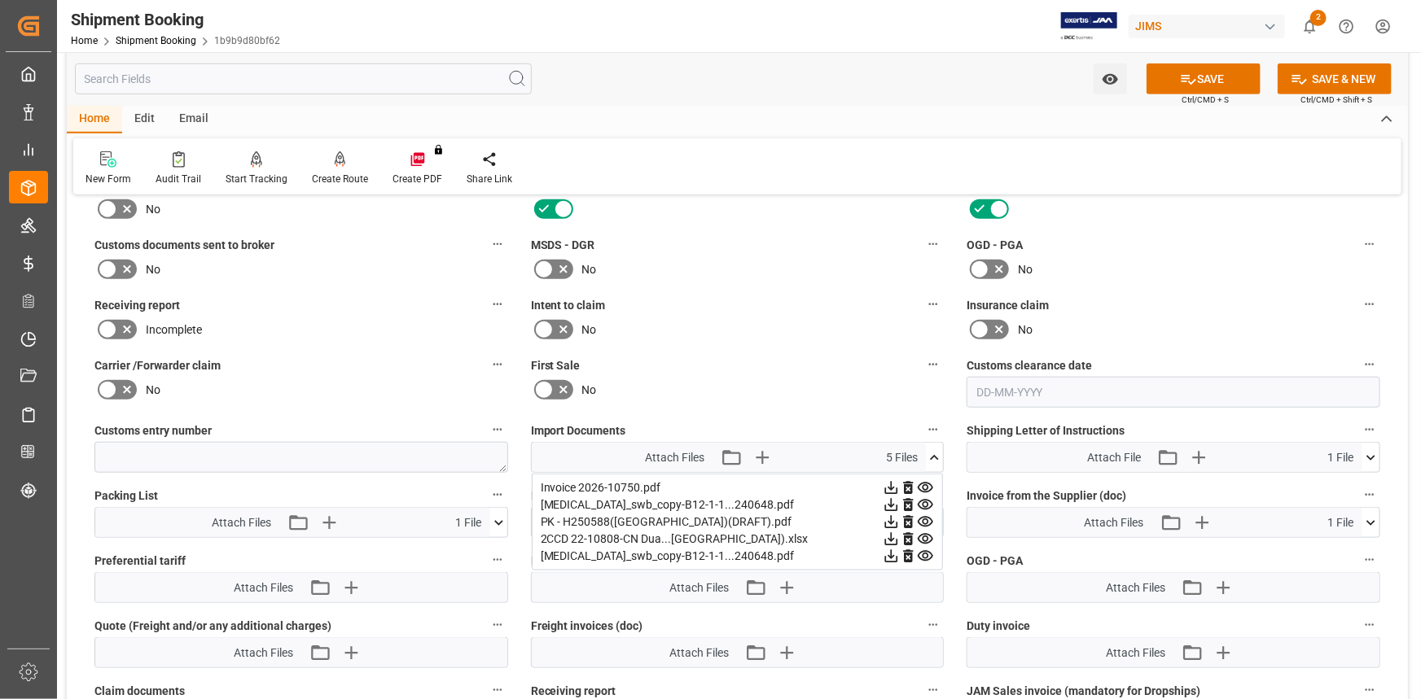
click at [936, 449] on icon at bounding box center [934, 457] width 17 height 17
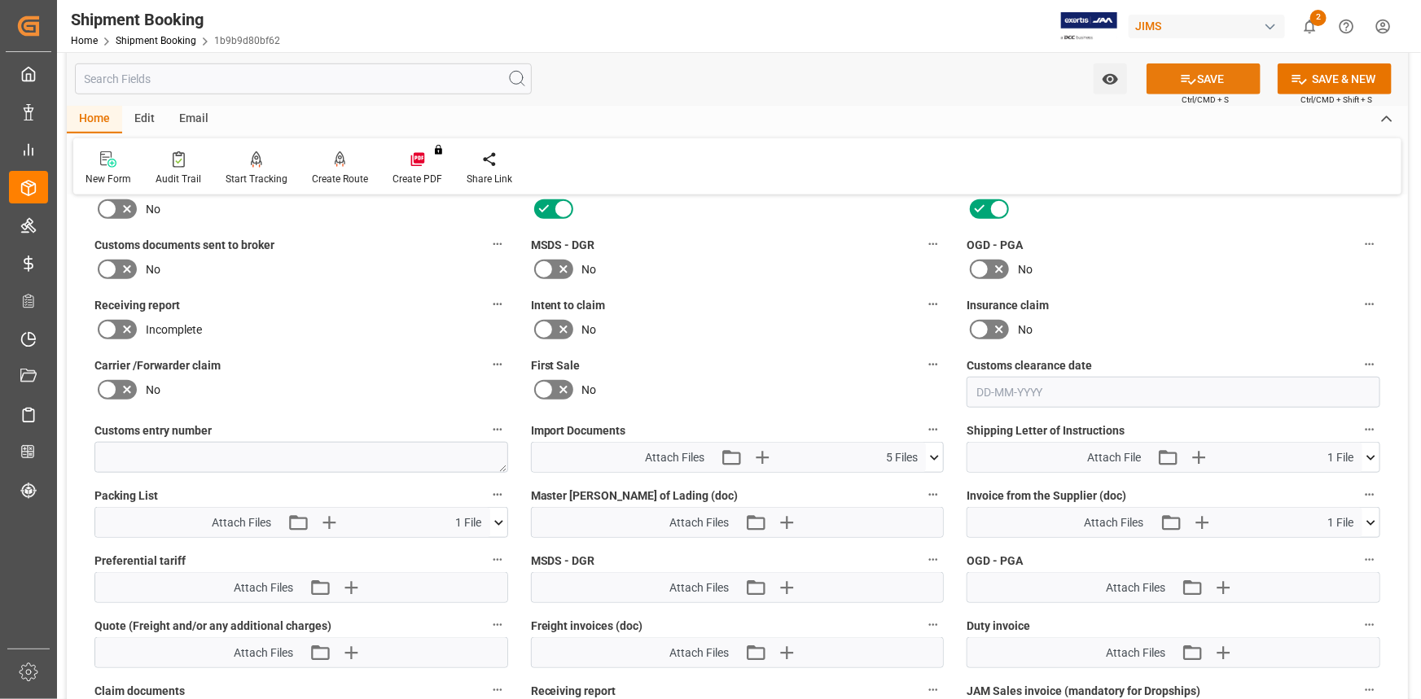
click at [1198, 74] on button "SAVE" at bounding box center [1203, 78] width 114 height 31
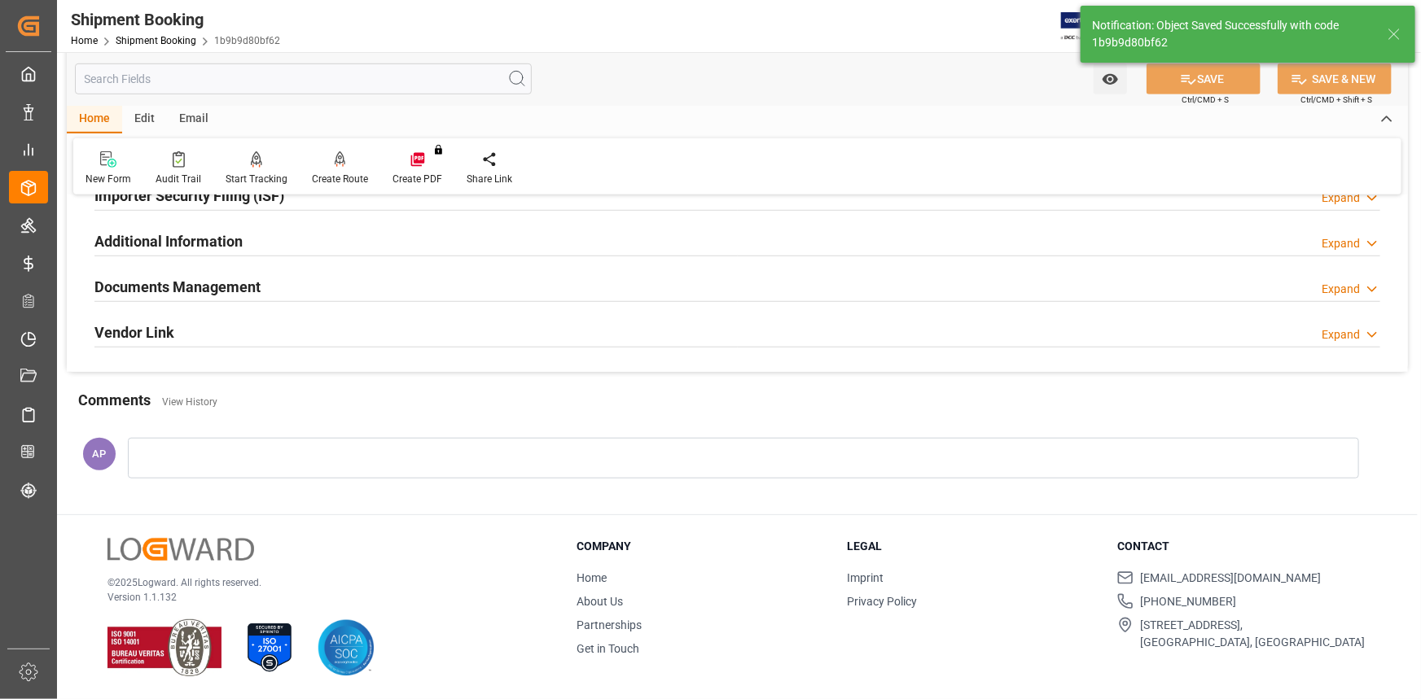
scroll to position [521, 0]
